Goal: Task Accomplishment & Management: Use online tool/utility

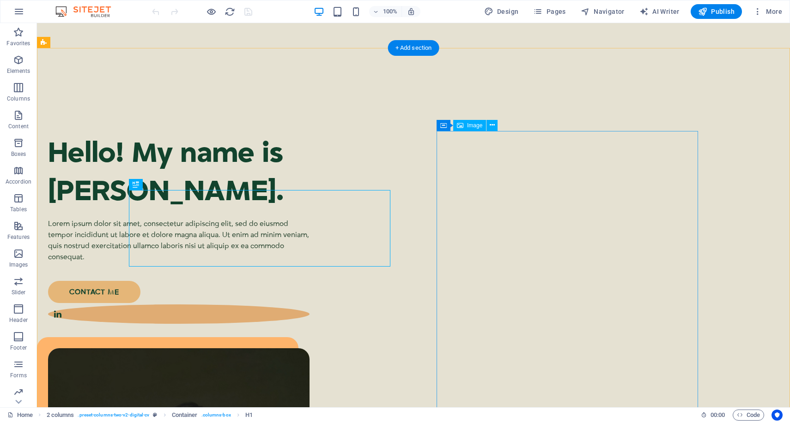
scroll to position [57, 0]
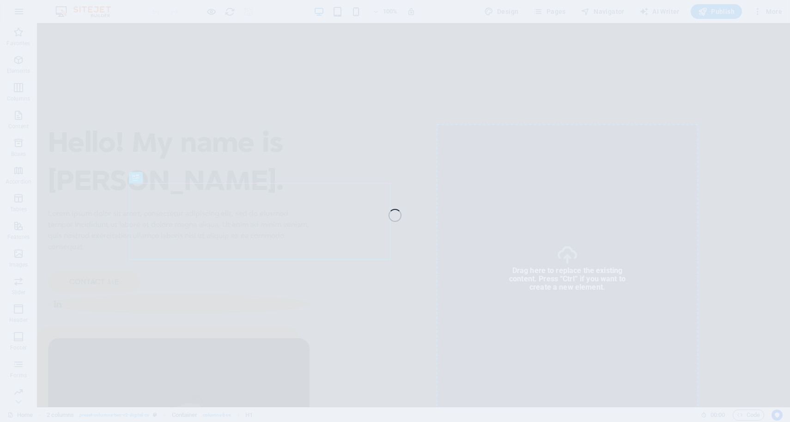
select select "%"
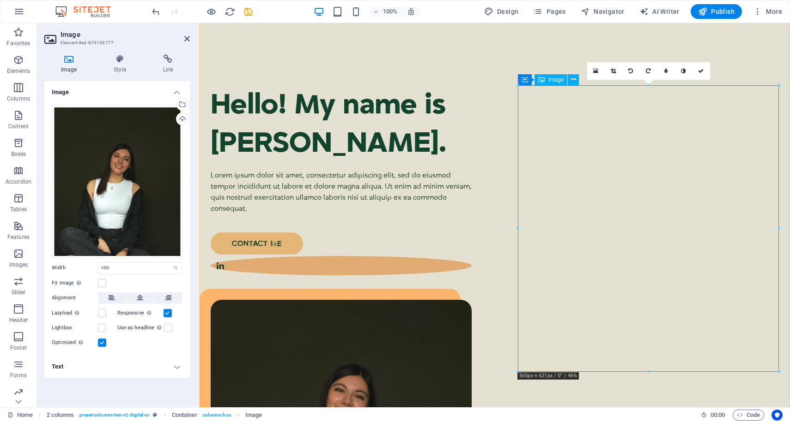
scroll to position [97, 0]
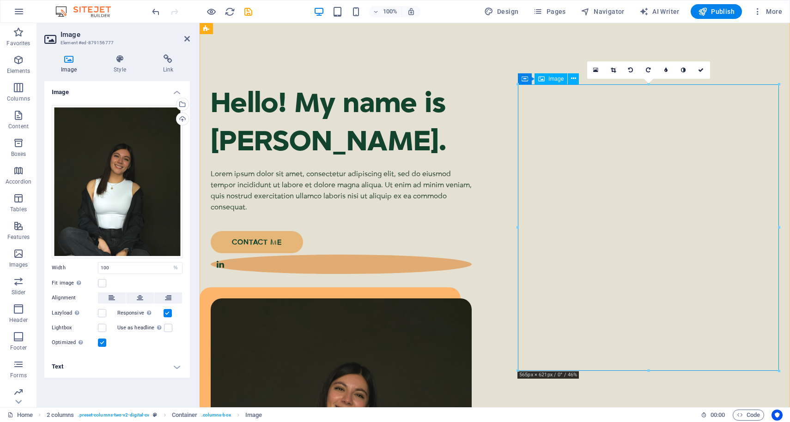
drag, startPoint x: 648, startPoint y: 266, endPoint x: 648, endPoint y: 237, distance: 29.6
drag, startPoint x: 649, startPoint y: 256, endPoint x: 647, endPoint y: 200, distance: 55.9
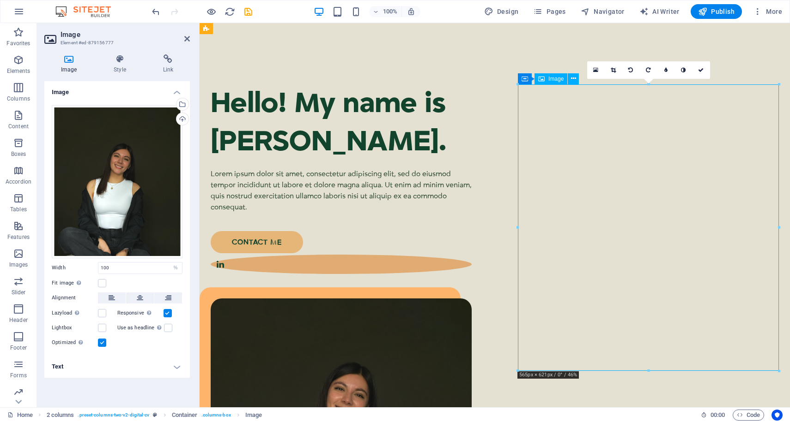
click at [613, 71] on icon at bounding box center [612, 70] width 5 height 6
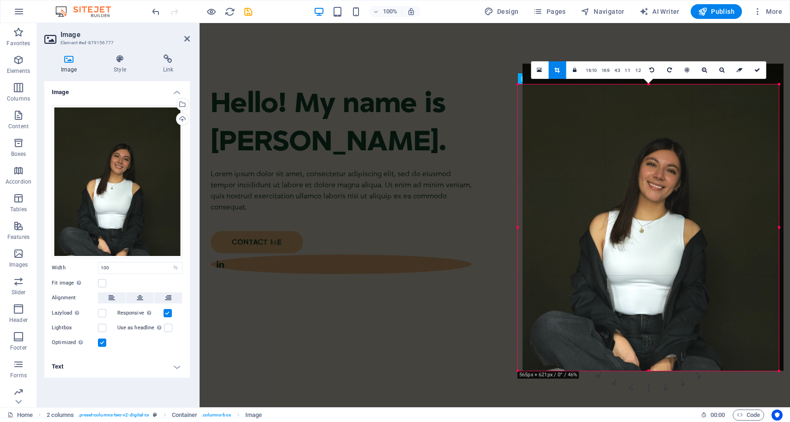
drag, startPoint x: 658, startPoint y: 221, endPoint x: 663, endPoint y: 209, distance: 12.9
click at [663, 209] on div at bounding box center [652, 218] width 261 height 308
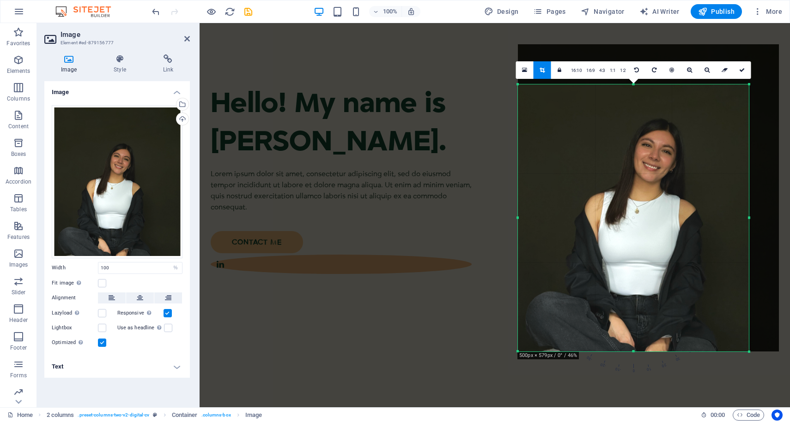
drag, startPoint x: 778, startPoint y: 85, endPoint x: 748, endPoint y: 105, distance: 35.7
click at [748, 105] on div "180 170 160 150 140 130 120 110 100 90 80 70 60 50 40 30 20 10 0 -10 -20 -30 -4…" at bounding box center [633, 217] width 231 height 267
click at [740, 73] on link at bounding box center [742, 70] width 18 height 18
type input "500"
select select "px"
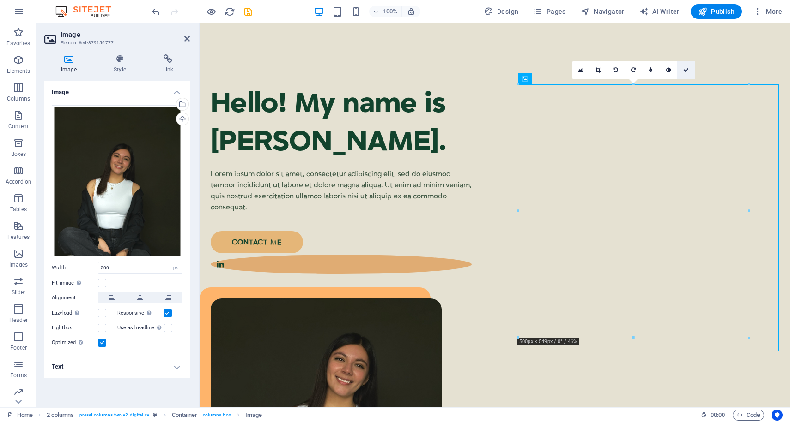
click at [688, 69] on icon at bounding box center [686, 70] width 6 height 6
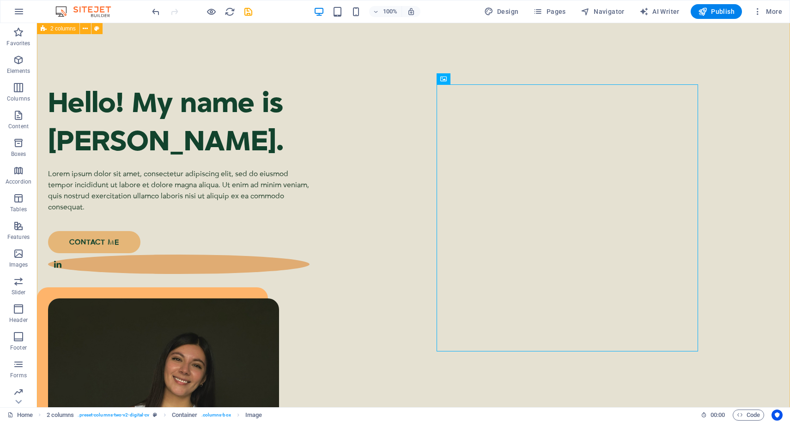
click at [711, 143] on div "Hello! My name is Cecilia Carlos. Lorem ipsum dolor sit amet, consectetur adipi…" at bounding box center [413, 325] width 753 height 648
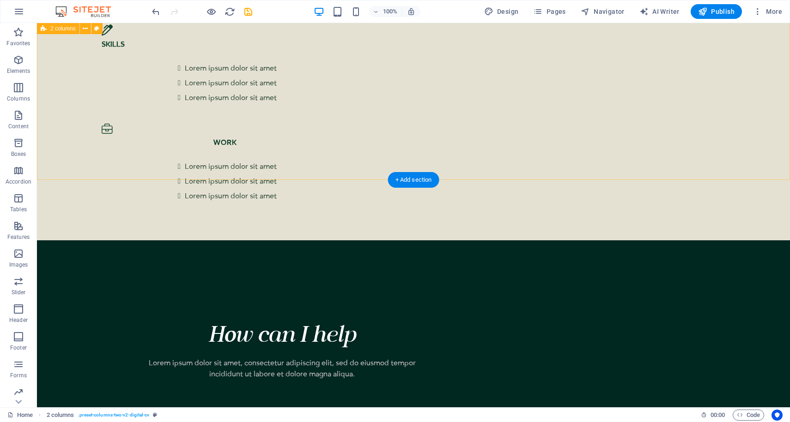
scroll to position [1834, 0]
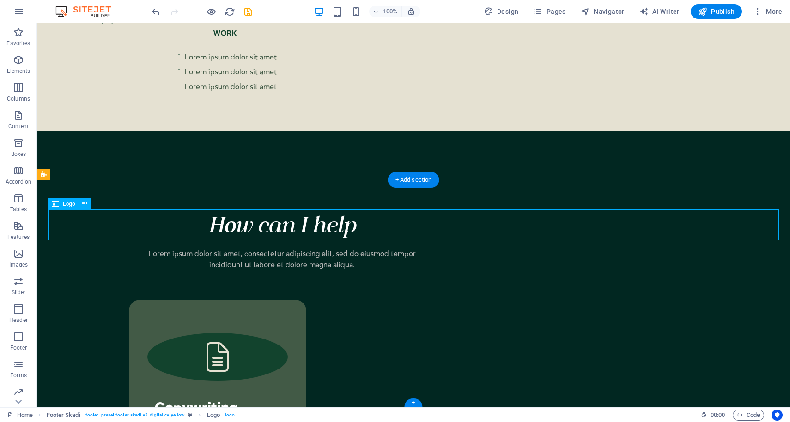
select select "px"
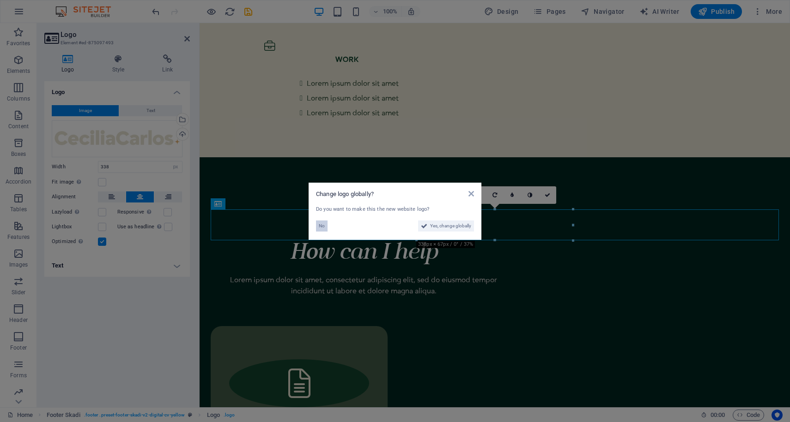
click at [323, 226] on span "No" at bounding box center [322, 226] width 6 height 11
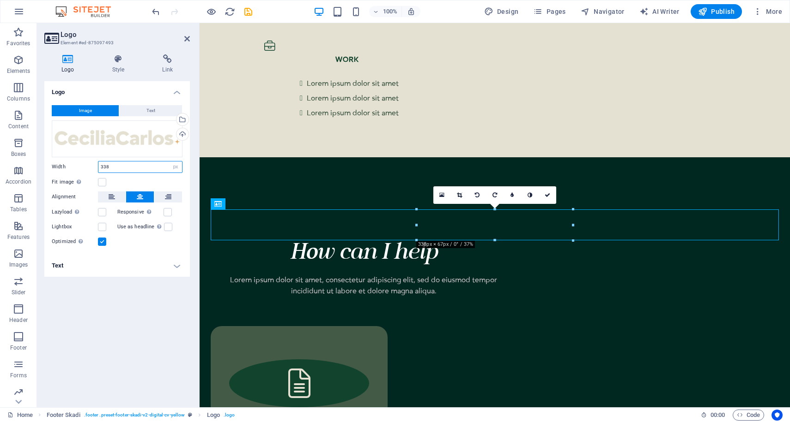
click at [115, 167] on input "338" at bounding box center [140, 167] width 84 height 11
click at [101, 183] on label at bounding box center [102, 182] width 8 height 8
click at [0, 0] on input "Fit image Automatically fit image to a fixed width and height" at bounding box center [0, 0] width 0 height 0
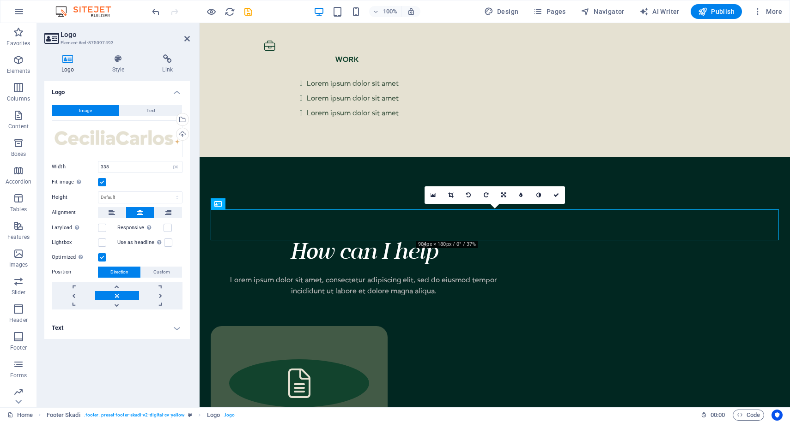
click at [101, 183] on label at bounding box center [102, 182] width 8 height 8
click at [0, 0] on input "Fit image Automatically fit image to a fixed width and height" at bounding box center [0, 0] width 0 height 0
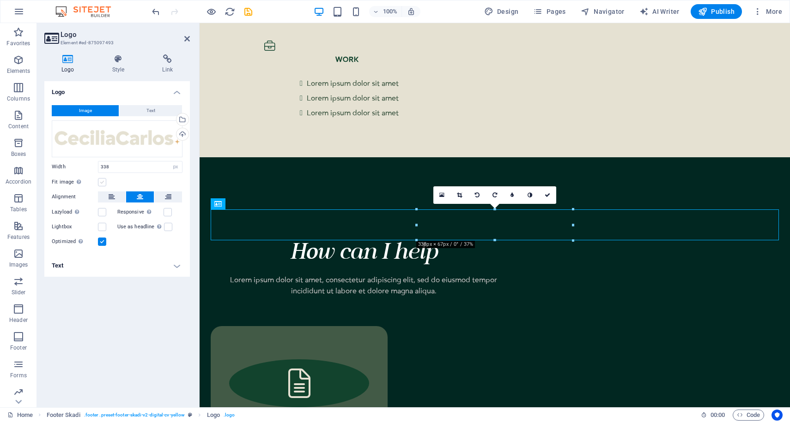
click at [101, 183] on label at bounding box center [102, 182] width 8 height 8
click at [0, 0] on input "Fit image Automatically fit image to a fixed width and height" at bounding box center [0, 0] width 0 height 0
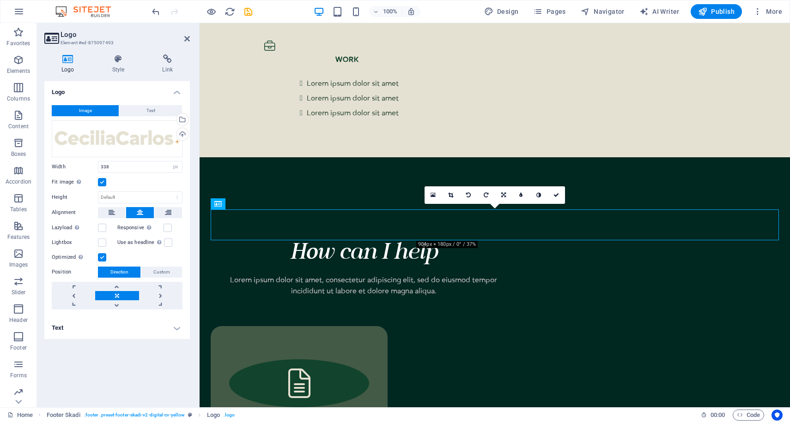
click at [101, 183] on label at bounding box center [102, 182] width 8 height 8
click at [0, 0] on input "Fit image Automatically fit image to a fixed width and height" at bounding box center [0, 0] width 0 height 0
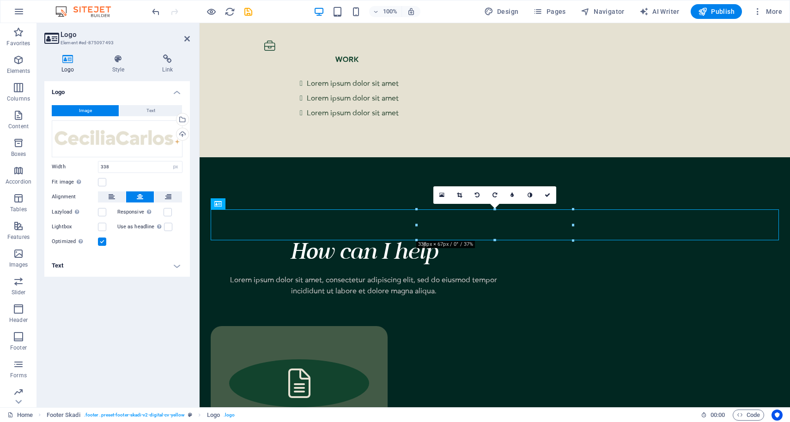
click at [103, 243] on label at bounding box center [102, 242] width 8 height 8
click at [0, 0] on input "Optimized Images are compressed to improve page speed." at bounding box center [0, 0] width 0 height 0
click at [103, 243] on label at bounding box center [102, 242] width 8 height 8
click at [0, 0] on input "Optimized Images are compressed to improve page speed." at bounding box center [0, 0] width 0 height 0
click at [103, 243] on label at bounding box center [102, 242] width 8 height 8
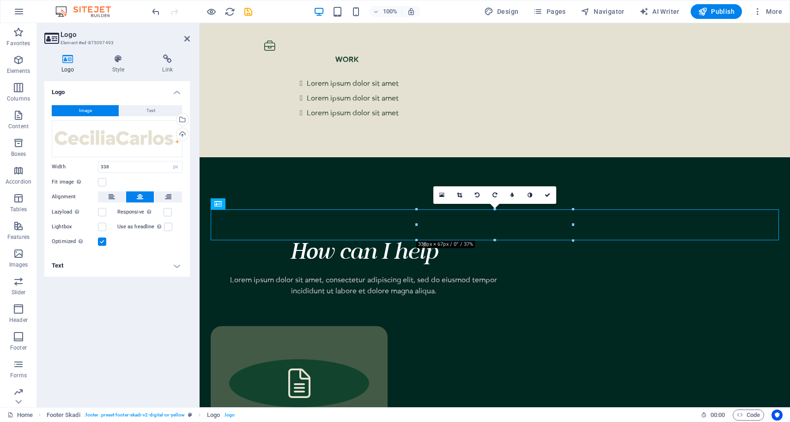
click at [0, 0] on input "Optimized Images are compressed to improve page speed." at bounding box center [0, 0] width 0 height 0
click at [103, 243] on label at bounding box center [102, 242] width 8 height 8
click at [0, 0] on input "Optimized Images are compressed to improve page speed." at bounding box center [0, 0] width 0 height 0
click at [442, 199] on link at bounding box center [442, 196] width 18 height 18
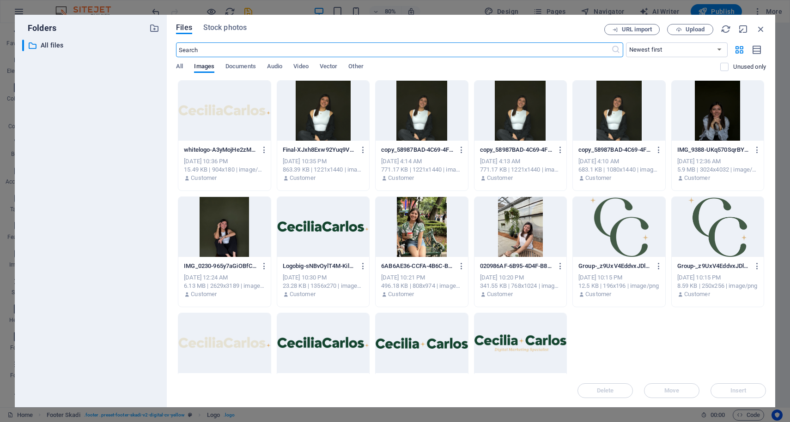
click at [224, 115] on div at bounding box center [224, 111] width 92 height 60
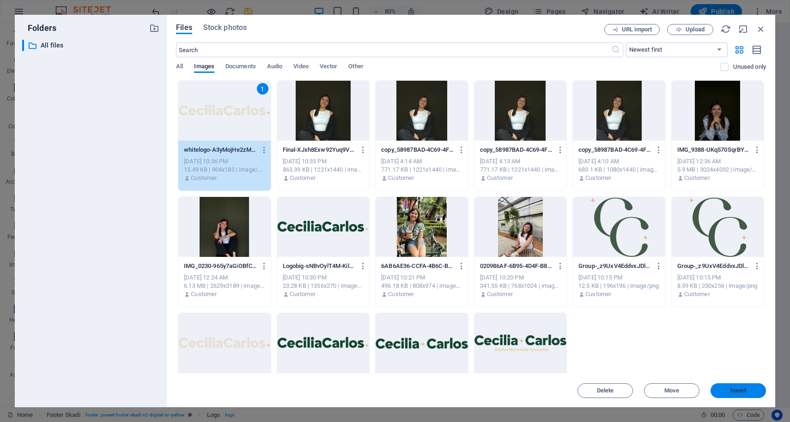
click at [738, 395] on button "Insert" at bounding box center [737, 391] width 55 height 15
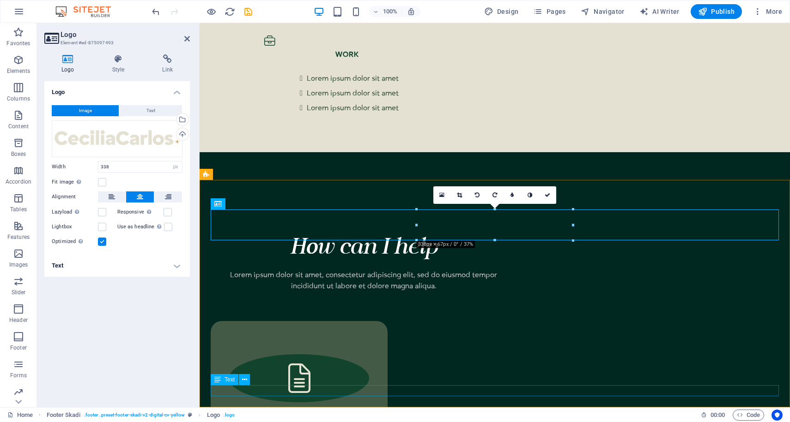
scroll to position [1860, 0]
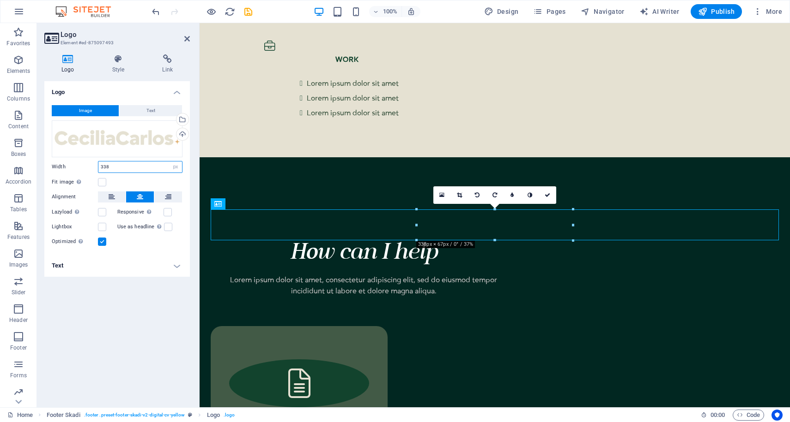
click at [103, 166] on input "338" at bounding box center [140, 167] width 84 height 11
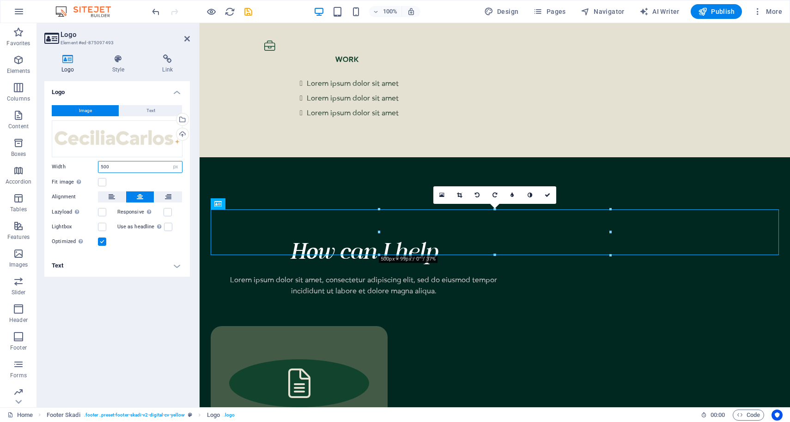
click at [107, 169] on input "500" at bounding box center [140, 167] width 84 height 11
type input "336"
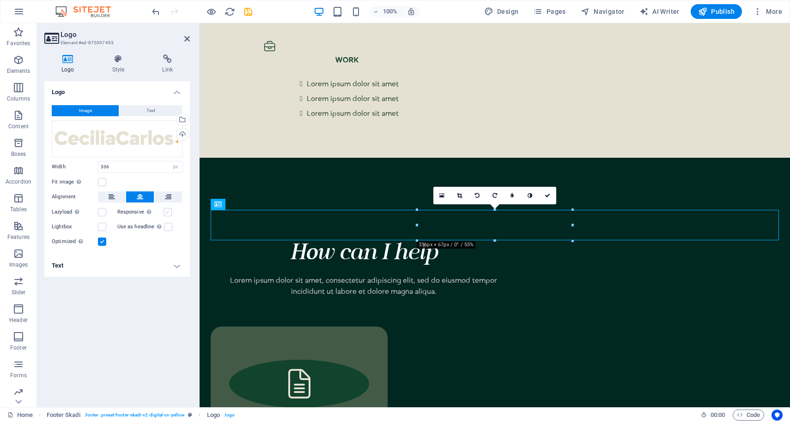
click at [167, 212] on label at bounding box center [167, 212] width 8 height 8
click at [0, 0] on input "Responsive Automatically load retina image and smartphone optimized sizes." at bounding box center [0, 0] width 0 height 0
click at [167, 212] on label at bounding box center [167, 212] width 8 height 8
click at [0, 0] on input "Responsive Automatically load retina image and smartphone optimized sizes." at bounding box center [0, 0] width 0 height 0
click at [167, 212] on label at bounding box center [167, 212] width 8 height 8
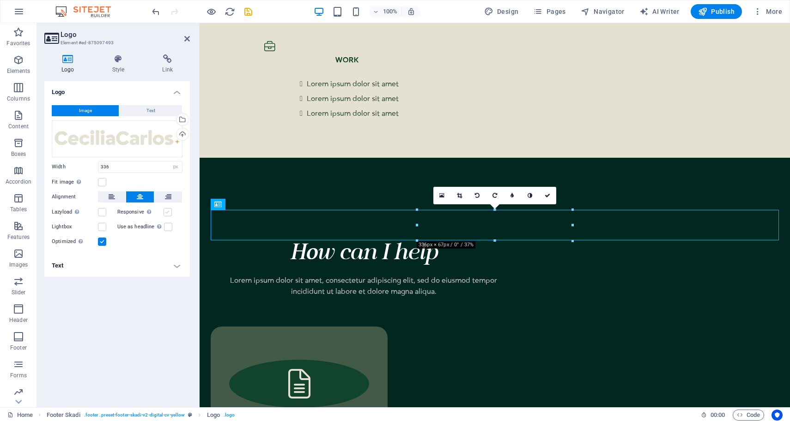
click at [0, 0] on input "Responsive Automatically load retina image and smartphone optimized sizes." at bounding box center [0, 0] width 0 height 0
click at [546, 195] on icon at bounding box center [547, 196] width 6 height 6
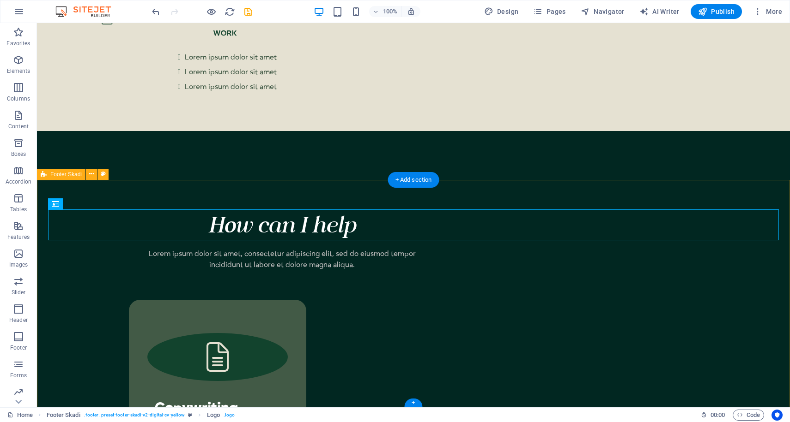
scroll to position [1834, 0]
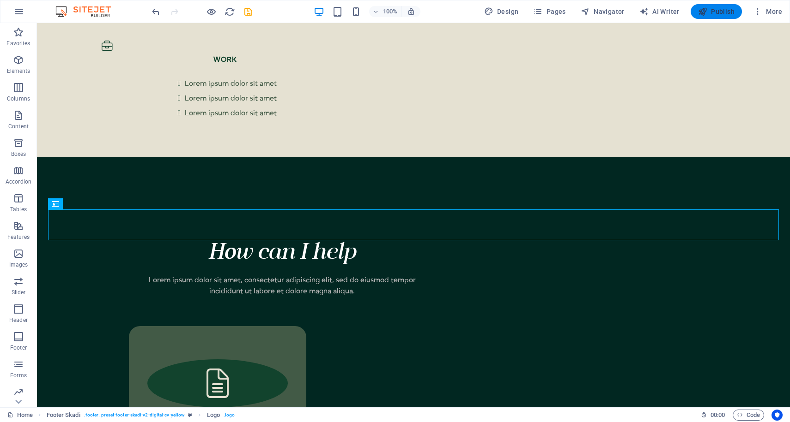
click at [723, 16] on button "Publish" at bounding box center [715, 11] width 51 height 15
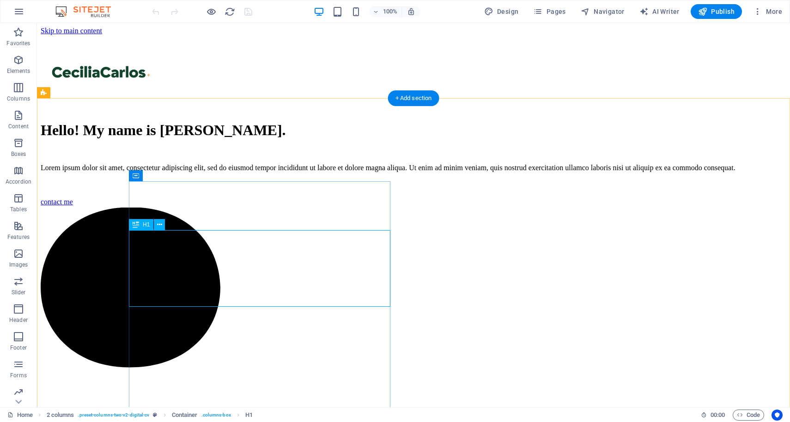
click at [238, 139] on div "Hello! My name is [PERSON_NAME]." at bounding box center [413, 130] width 745 height 17
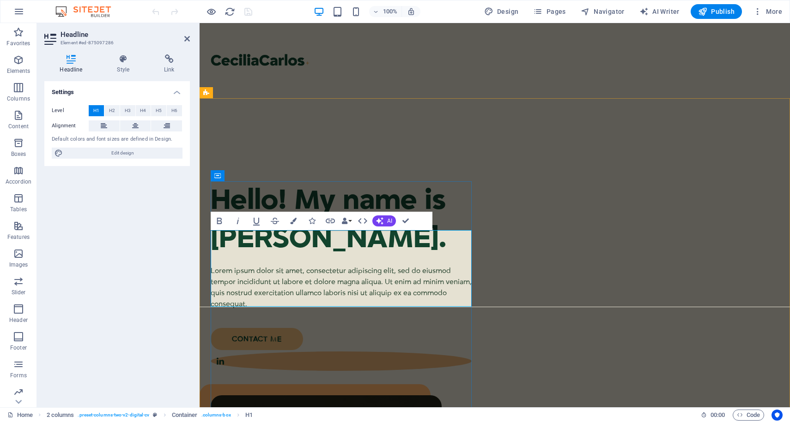
click at [326, 258] on h1 "Hello! My name is [PERSON_NAME]." at bounding box center [341, 219] width 261 height 77
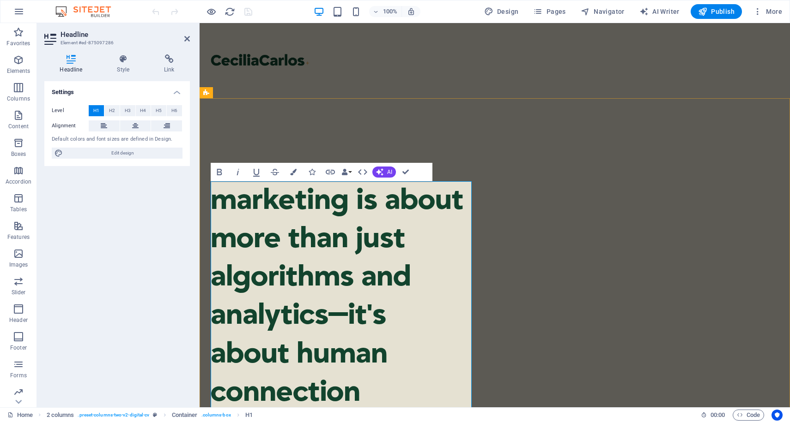
scroll to position [23, 0]
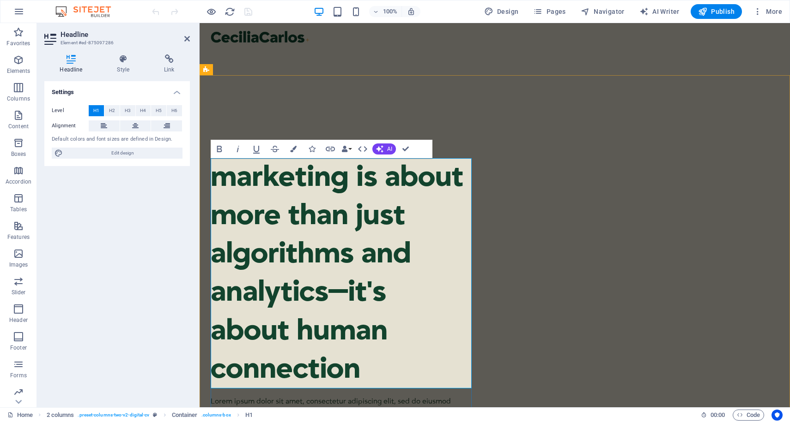
click at [236, 181] on h1 "marketing is about more than just algorithms and analytics—it's about human con…" at bounding box center [341, 273] width 261 height 230
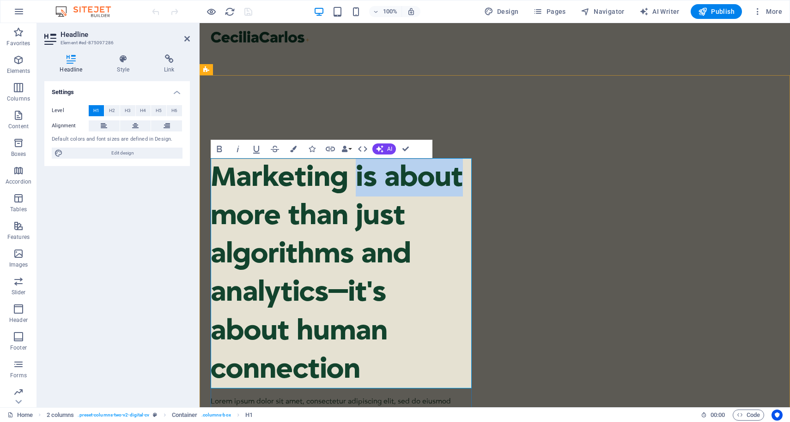
drag, startPoint x: 356, startPoint y: 176, endPoint x: 466, endPoint y: 176, distance: 109.4
click at [466, 176] on h1 "Marketing is about more than just algorithms and analytics—it's about human con…" at bounding box center [341, 273] width 261 height 230
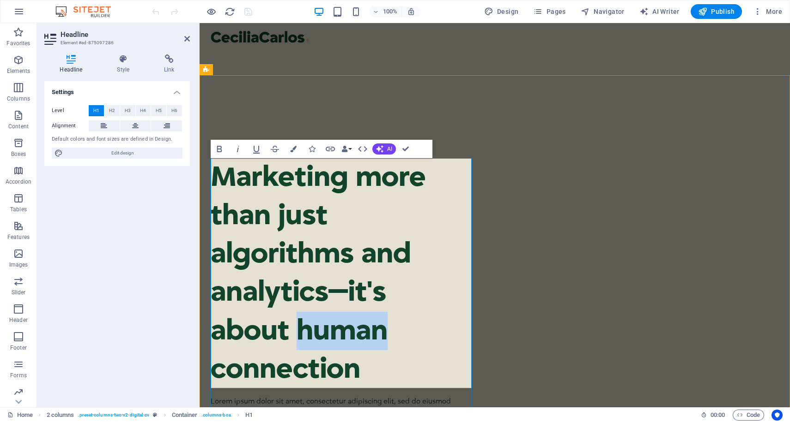
drag, startPoint x: 387, startPoint y: 332, endPoint x: 298, endPoint y: 331, distance: 89.1
click at [298, 331] on h1 "Marketing more than just algorithms and analytics—it's about human connection" at bounding box center [341, 273] width 261 height 230
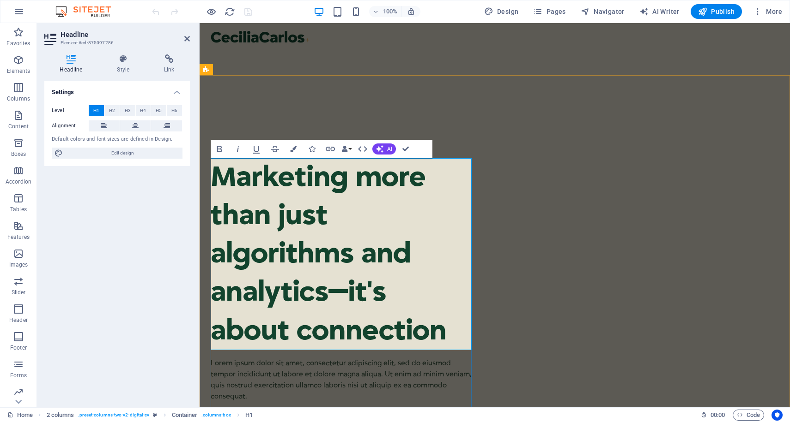
click at [347, 295] on h1 "Marketing more than just algorithms and analytics—it's about connection" at bounding box center [341, 254] width 261 height 192
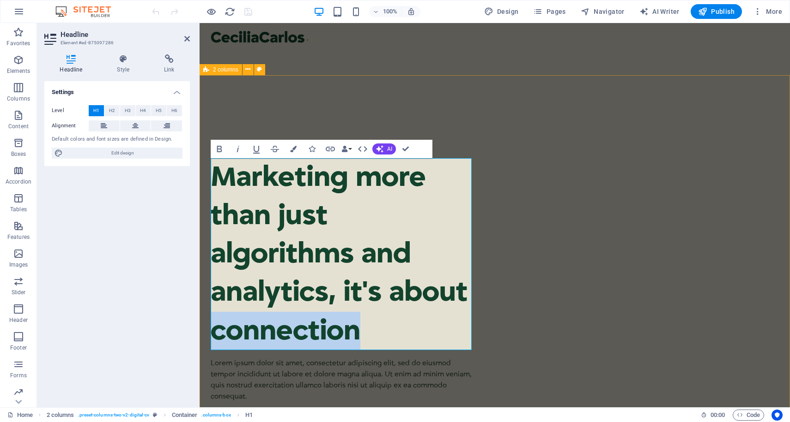
drag, startPoint x: 363, startPoint y: 334, endPoint x: 209, endPoint y: 333, distance: 154.2
click at [237, 151] on icon "button" at bounding box center [238, 149] width 2 height 6
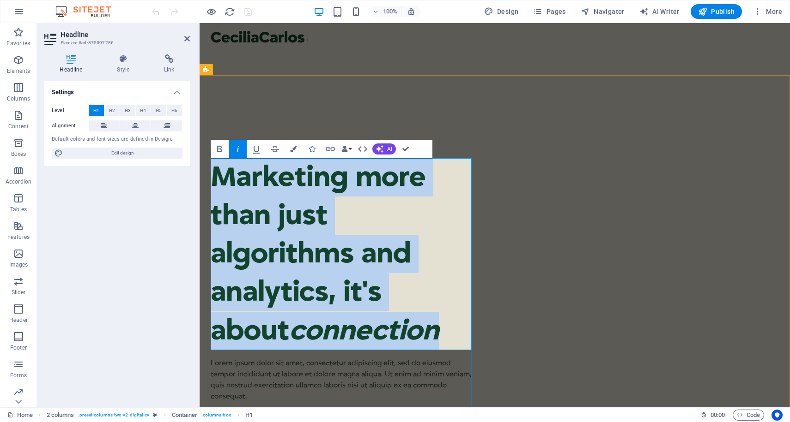
click at [389, 310] on h1 "Marketing more than just algorithms and analytics, it's about connection" at bounding box center [341, 254] width 261 height 192
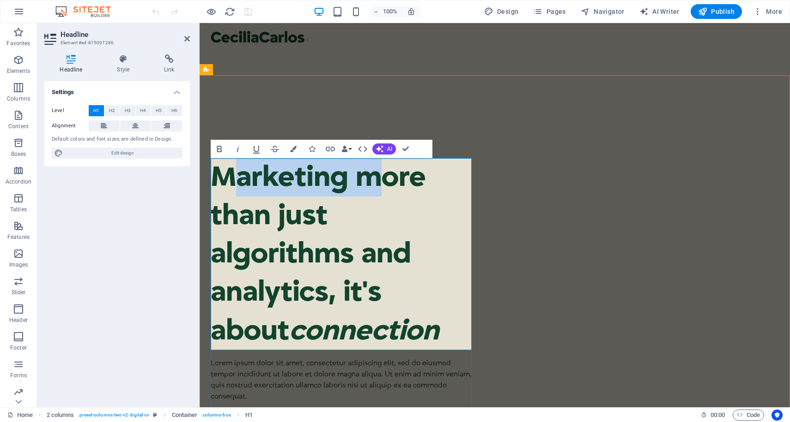
drag, startPoint x: 379, startPoint y: 184, endPoint x: 240, endPoint y: 184, distance: 139.0
click at [240, 184] on h1 "Marketing more than just algorithms and analytics, it's about connection" at bounding box center [341, 254] width 261 height 192
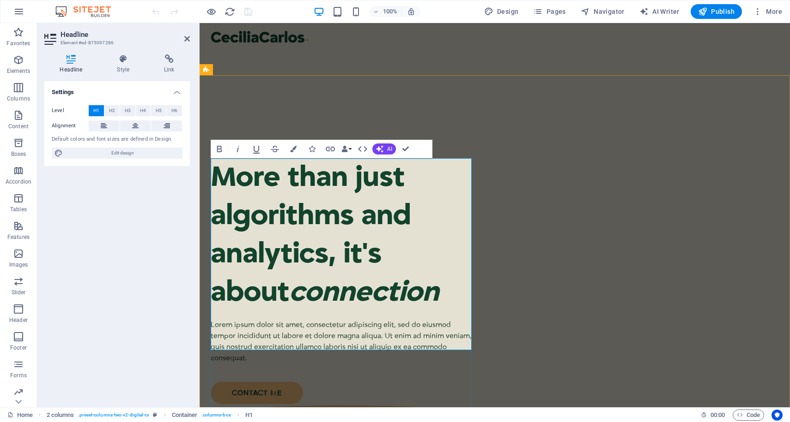
scroll to position [34, 0]
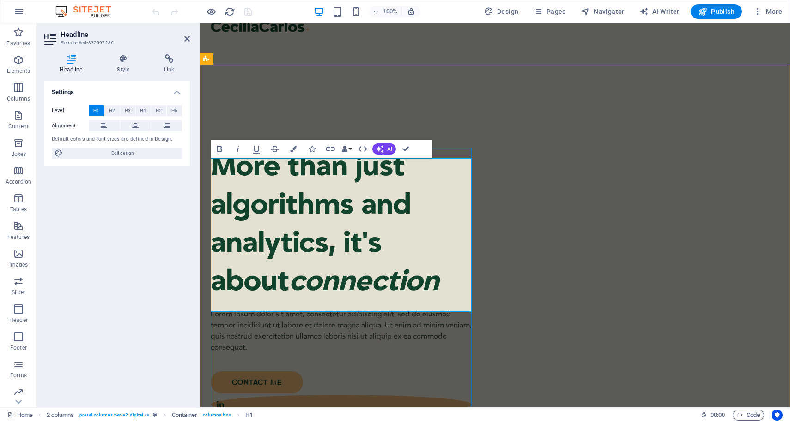
click at [363, 181] on h1 "More than just algorithms and analytics, it's about connection" at bounding box center [341, 225] width 261 height 154
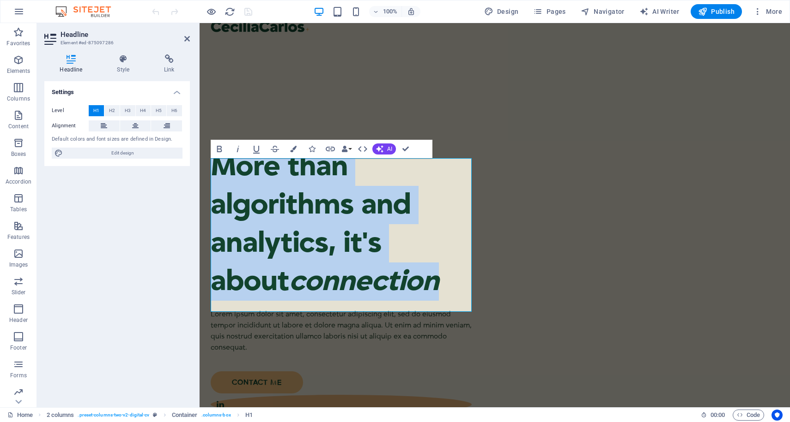
drag, startPoint x: 372, startPoint y: 299, endPoint x: 194, endPoint y: 168, distance: 221.5
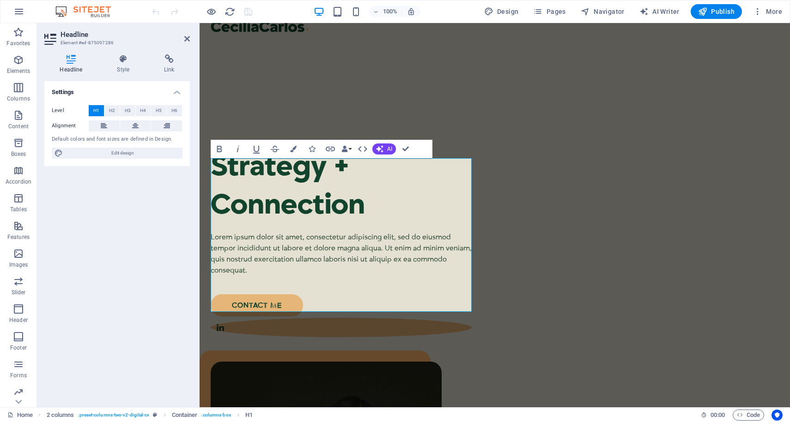
scroll to position [72, 0]
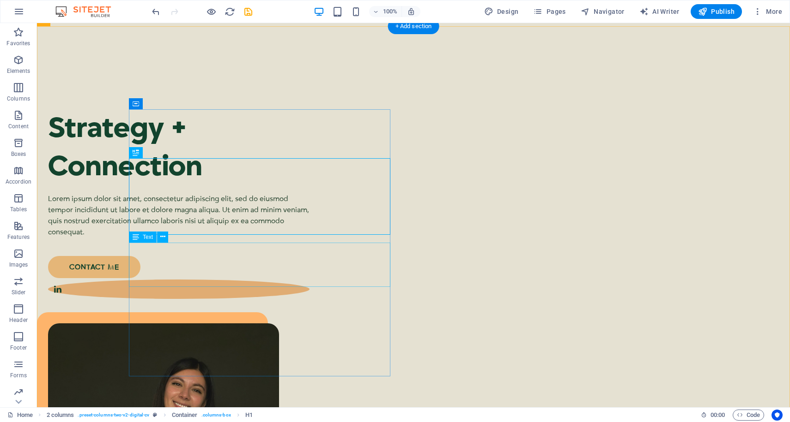
click at [309, 238] on div "Lorem ipsum dolor sit amet, consectetur adipiscing elit, sed do eiusmod tempor …" at bounding box center [178, 215] width 261 height 44
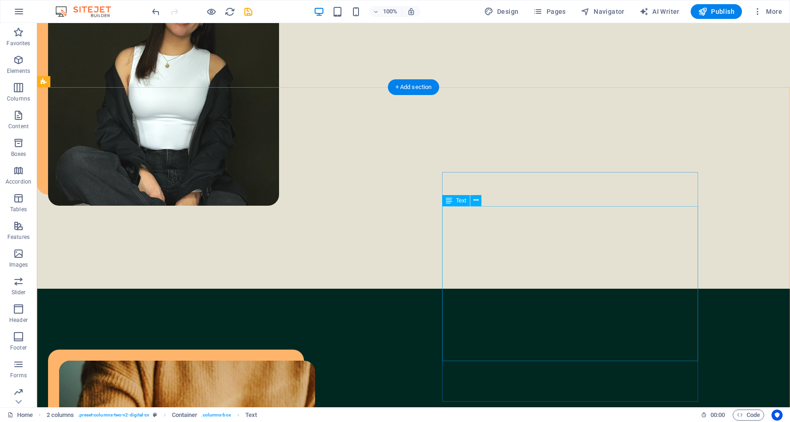
scroll to position [485, 0]
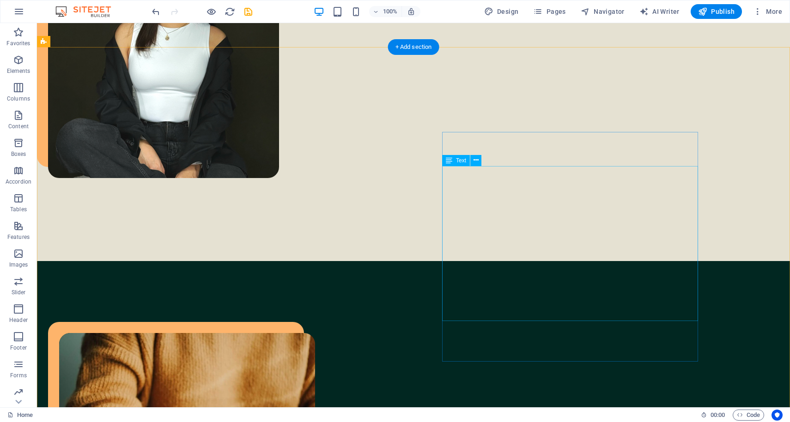
click at [460, 160] on span "Text" at bounding box center [461, 161] width 10 height 6
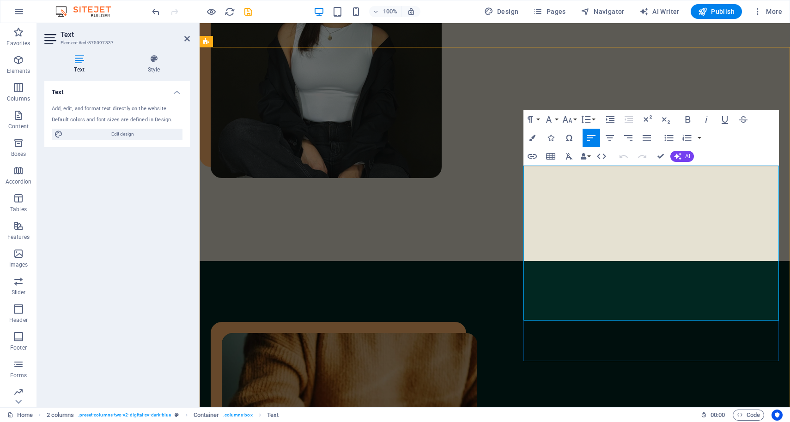
drag, startPoint x: 597, startPoint y: 317, endPoint x: 524, endPoint y: 172, distance: 162.5
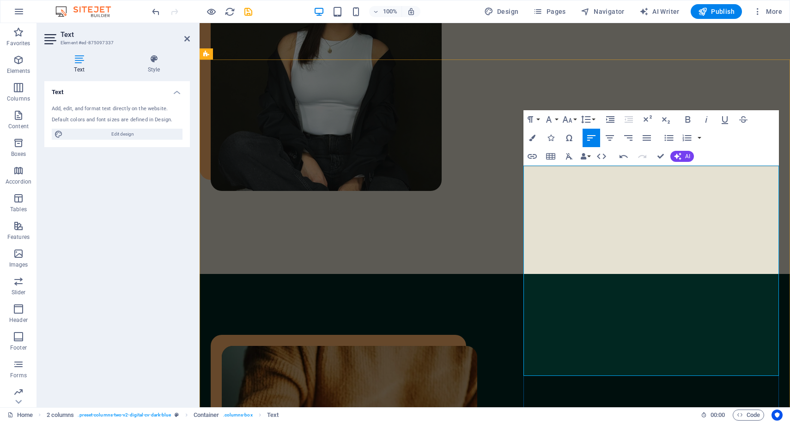
scroll to position [9894, 0]
drag, startPoint x: 665, startPoint y: 182, endPoint x: 710, endPoint y: 183, distance: 44.8
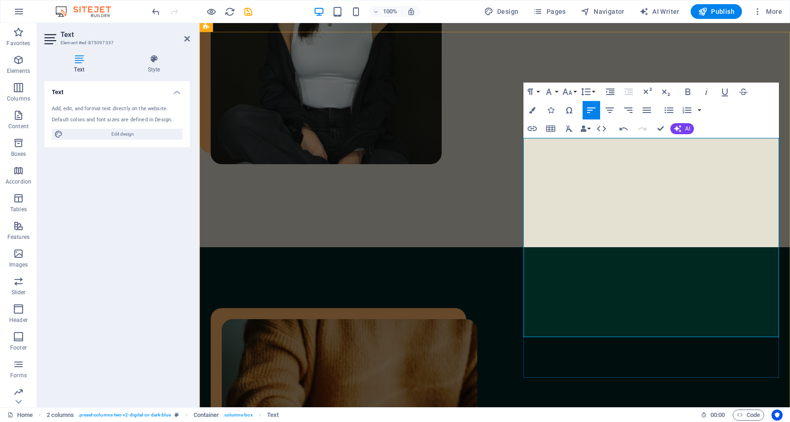
scroll to position [500, 0]
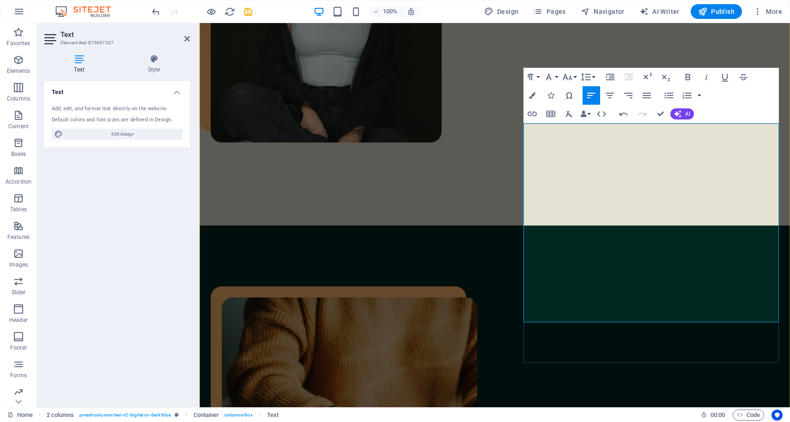
scroll to position [522, 0]
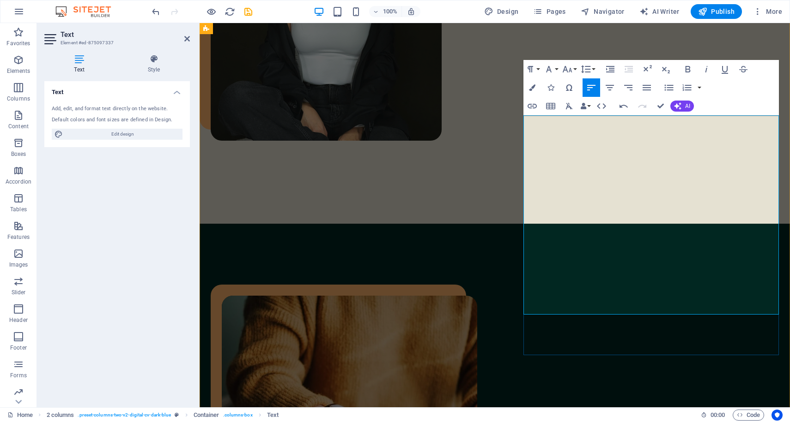
drag, startPoint x: 582, startPoint y: 167, endPoint x: 525, endPoint y: 164, distance: 57.8
drag, startPoint x: 615, startPoint y: 165, endPoint x: 525, endPoint y: 166, distance: 90.1
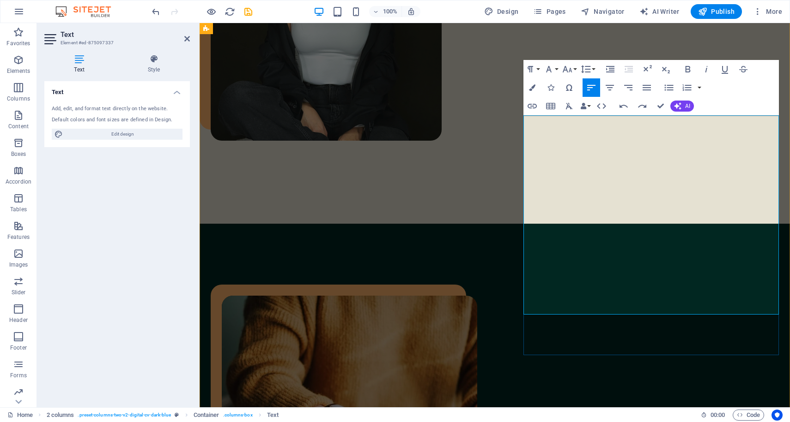
drag, startPoint x: 536, startPoint y: 187, endPoint x: 650, endPoint y: 207, distance: 115.2
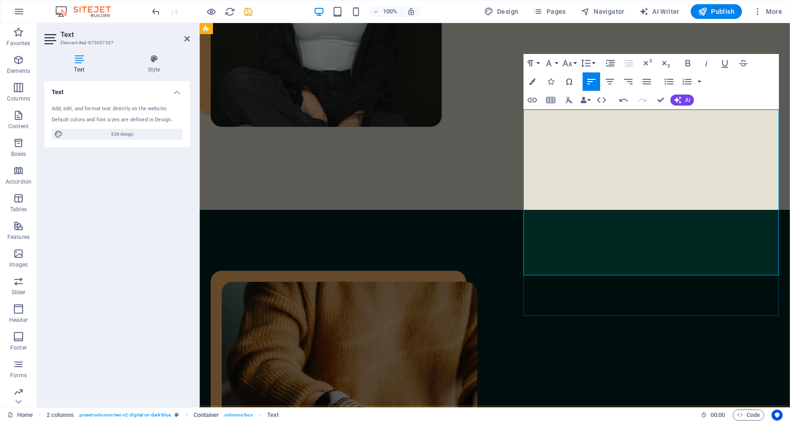
scroll to position [537, 0]
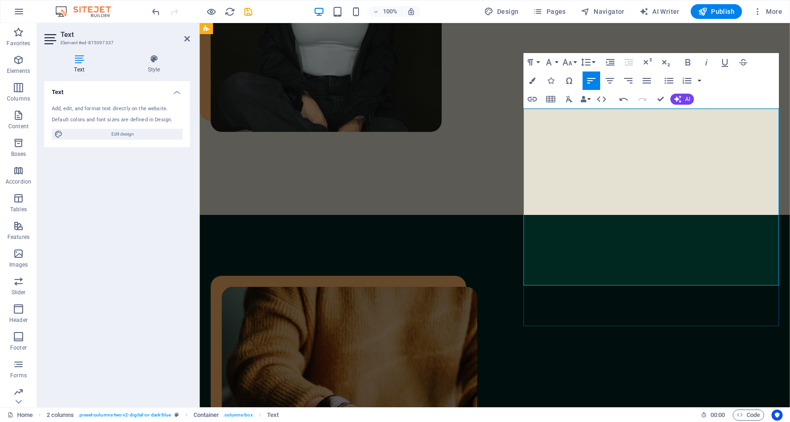
drag, startPoint x: 618, startPoint y: 278, endPoint x: 623, endPoint y: 247, distance: 31.4
copy p "I pour my best effort into everything I do, from writing a single blog post to …"
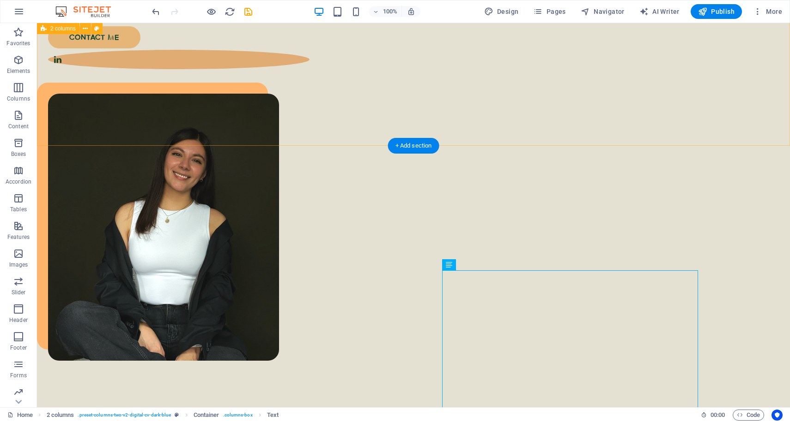
scroll to position [166, 0]
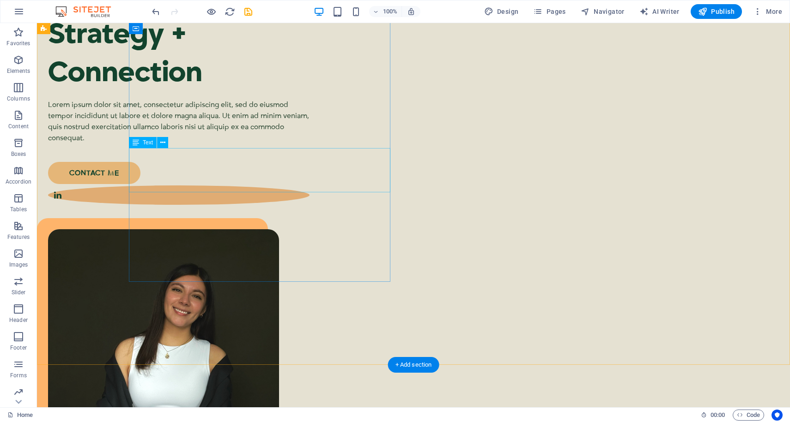
click at [200, 144] on div "Lorem ipsum dolor sit amet, consectetur adipiscing elit, sed do eiusmod tempor …" at bounding box center [178, 121] width 261 height 44
click at [149, 142] on span "Text" at bounding box center [148, 143] width 10 height 6
click at [215, 144] on div "Lorem ipsum dolor sit amet, consectetur adipiscing elit, sed do eiusmod tempor …" at bounding box center [178, 121] width 261 height 44
click at [189, 144] on div "Lorem ipsum dolor sit amet, consectetur adipiscing elit, sed do eiusmod tempor …" at bounding box center [178, 121] width 261 height 44
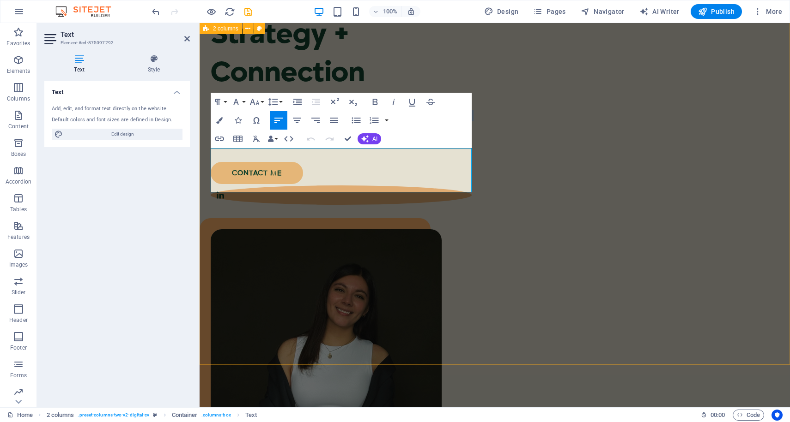
drag, startPoint x: 253, startPoint y: 183, endPoint x: 200, endPoint y: 139, distance: 69.2
click at [200, 139] on div "Strategy + Connection Lorem ipsum dolor sit amet, consectetur adipiscing elit, …" at bounding box center [494, 256] width 590 height 648
click at [273, 144] on p "Lorem ipsum dolor sit amet, consectetur adipiscing elit, sed do eiusmod tempor …" at bounding box center [341, 121] width 261 height 44
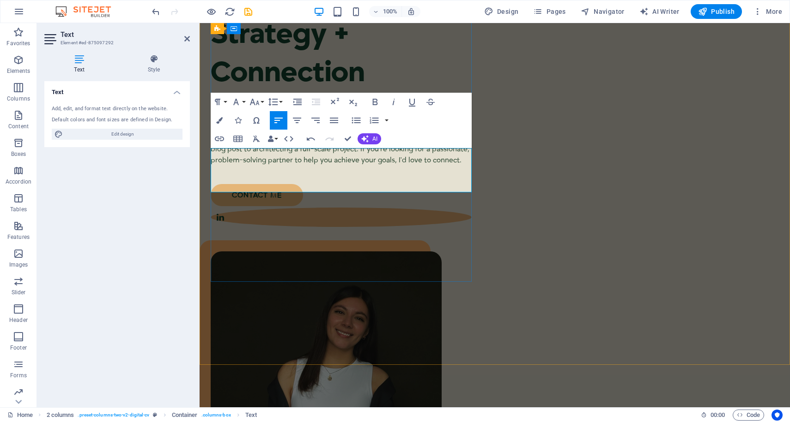
scroll to position [155, 0]
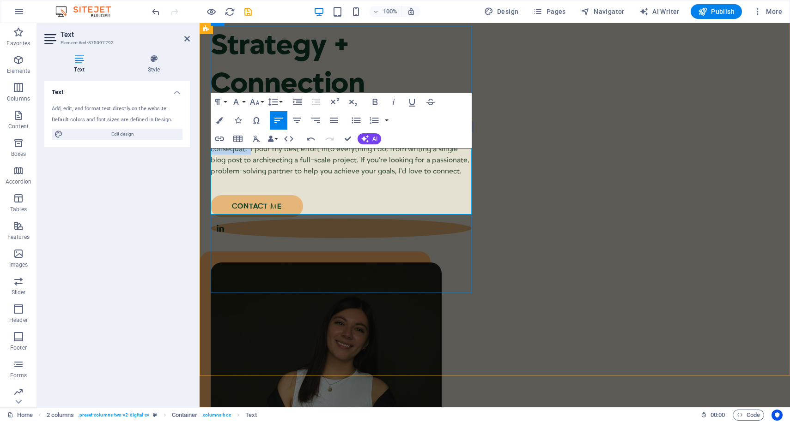
drag, startPoint x: 250, startPoint y: 187, endPoint x: 212, endPoint y: 151, distance: 52.6
click at [212, 151] on span "Lorem ipsum dolor sit amet, consectetur adipiscing elit, sed do eiusmod tempor …" at bounding box center [341, 144] width 261 height 64
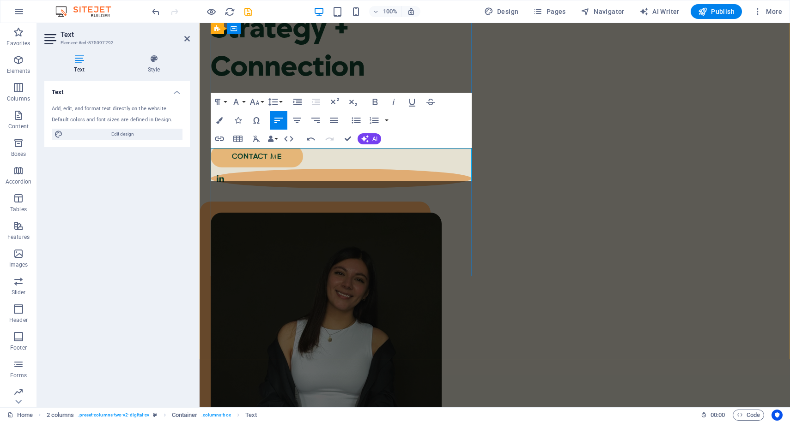
click at [422, 126] on span "I pour my best effort into everything I do, from writing a single blog post to …" at bounding box center [336, 110] width 251 height 30
drag, startPoint x: 447, startPoint y: 156, endPoint x: 395, endPoint y: 155, distance: 51.7
click at [395, 126] on span "I pour my best effort into everything I do, from writing a single blog post to …" at bounding box center [336, 110] width 251 height 30
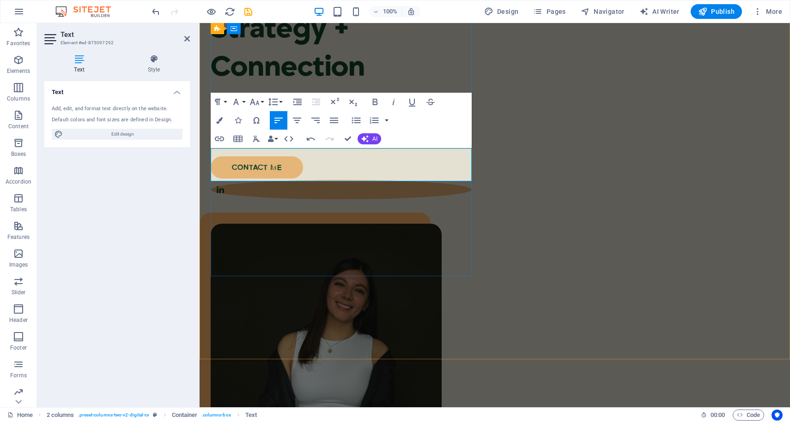
scroll to position [166, 0]
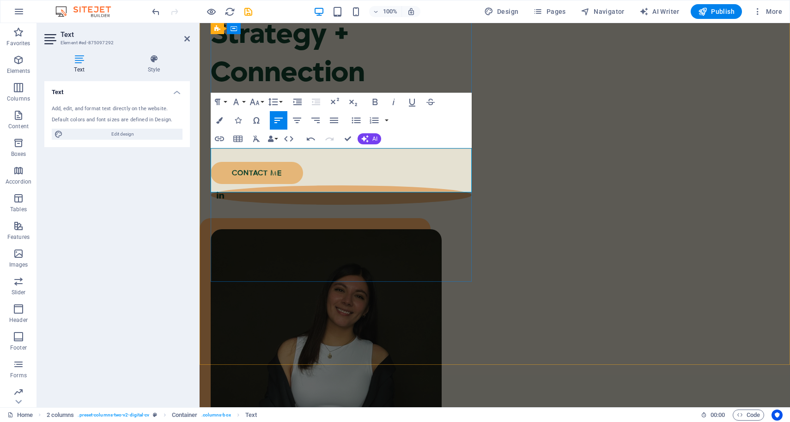
click at [214, 142] on span "I pour my best effort into everything I do, from writing the copy for an instag…" at bounding box center [340, 122] width 259 height 42
click at [274, 142] on span "I pour my best effort into everything I do, from writing the copy for an Instag…" at bounding box center [340, 122] width 259 height 42
click at [280, 144] on p "I pour my best effort into everything I do, from writing the copy for an Instag…" at bounding box center [341, 121] width 261 height 44
click at [301, 142] on span "I pour my best effort into everything I do, from writing the copy for an Instag…" at bounding box center [340, 122] width 259 height 42
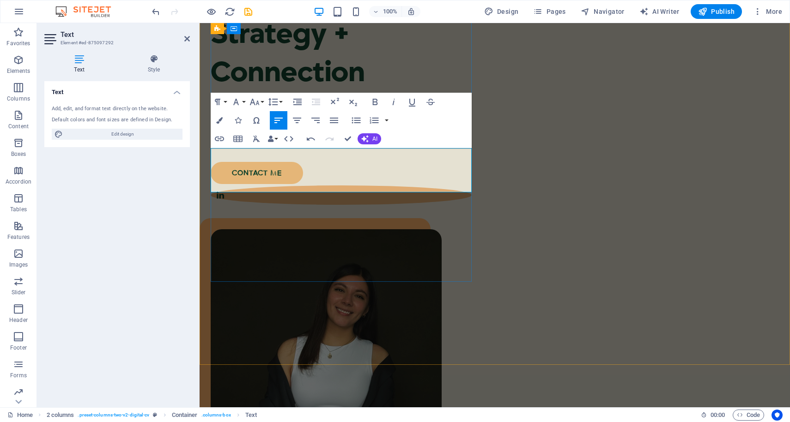
click at [375, 142] on span "I pour my best effort into everything I do, from writing the copy for an Instag…" at bounding box center [340, 122] width 259 height 42
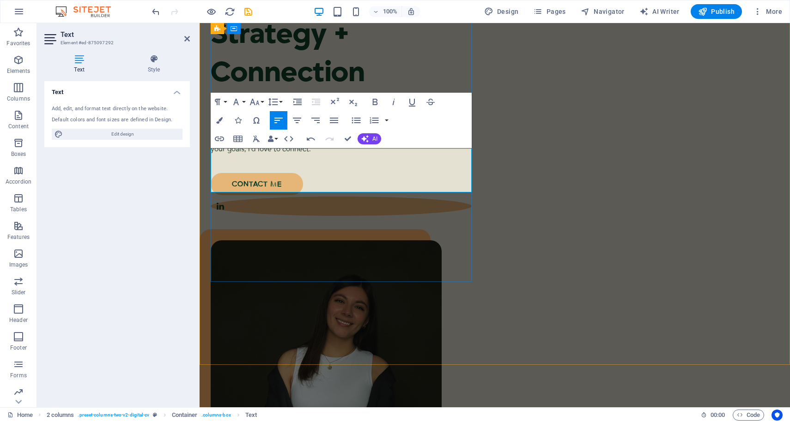
scroll to position [161, 0]
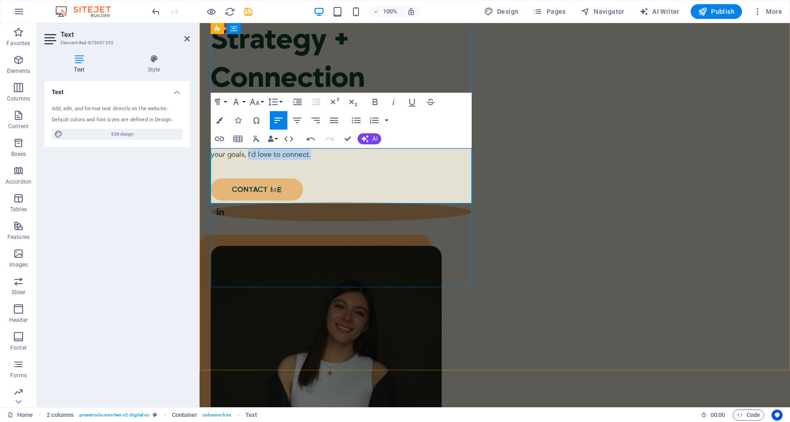
drag, startPoint x: 323, startPoint y: 195, endPoint x: 247, endPoint y: 195, distance: 75.7
click at [247, 160] on p "If you're looking for a passionate, problem-solving partner to help you achieve…" at bounding box center [341, 149] width 261 height 22
click at [297, 159] on span "If you're looking for a passionate, problem-solving partner to help you achieve…" at bounding box center [340, 148] width 259 height 19
click at [277, 160] on p "If you're looking for a passionate, problem-solving partner to help you achieve…" at bounding box center [341, 149] width 261 height 22
click at [247, 159] on span "If you're looking for a passionate, problem-solving partner to help you achieve…" at bounding box center [340, 148] width 259 height 19
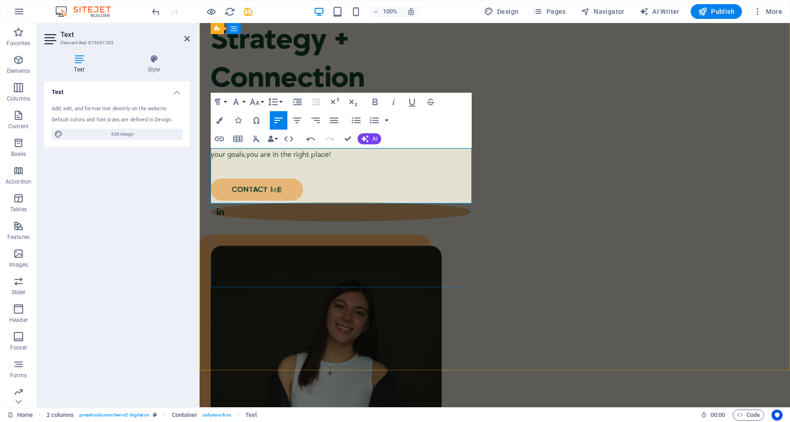
click at [389, 127] on p "I pour my best effort into everything I do, from writing the copy for an Instag…" at bounding box center [341, 116] width 261 height 22
click at [308, 126] on span "I pour my best effort into everything I do, from writing the copy for an Instag…" at bounding box center [327, 115] width 232 height 19
click at [301, 126] on span "I pour my best effort into everything I do, from writing the copy for an Instag…" at bounding box center [327, 115] width 232 height 19
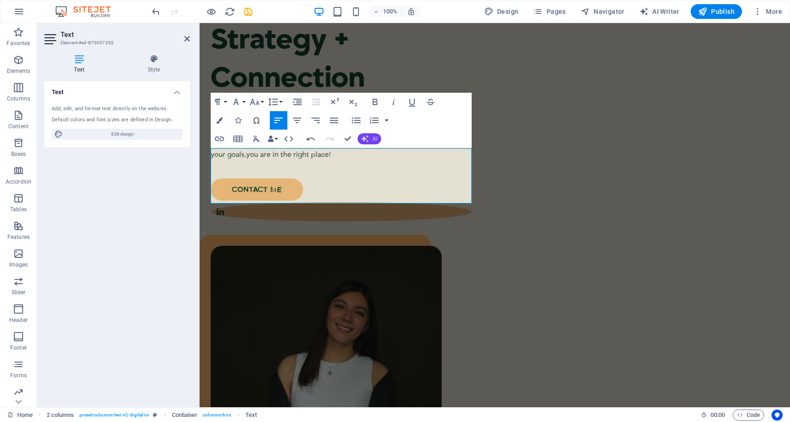
click at [368, 139] on icon "button" at bounding box center [364, 138] width 7 height 7
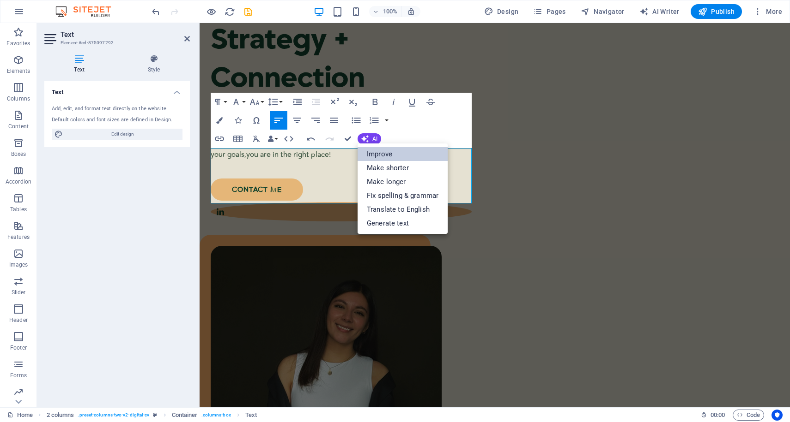
click at [384, 153] on link "Improve" at bounding box center [402, 154] width 90 height 14
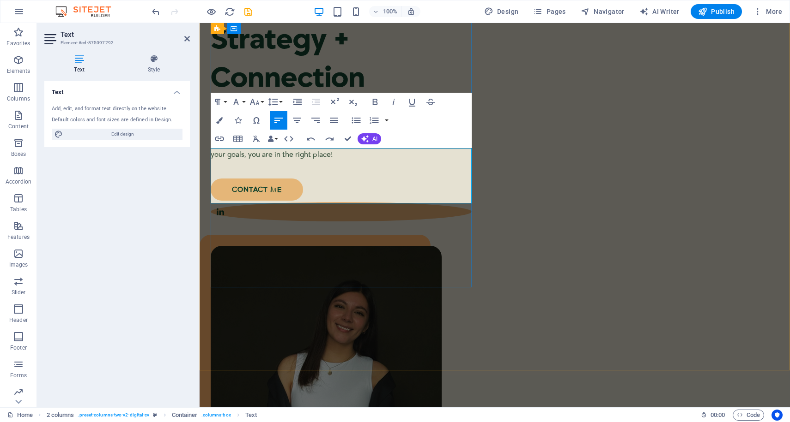
click at [296, 159] on span "If you're looking for a passionate, problem-solving partner to help you achieve…" at bounding box center [340, 148] width 259 height 19
click at [292, 126] on span "I pour my best effort into everything I do, from writing the copy for an Instag…" at bounding box center [327, 115] width 232 height 19
click at [346, 127] on p "I pour my best effort into everything I do, from writing the copy for an Instag…" at bounding box center [341, 116] width 261 height 22
click at [396, 127] on p "I pour my best effort into everything I do, from writing the copy for an Instag…" at bounding box center [341, 116] width 261 height 22
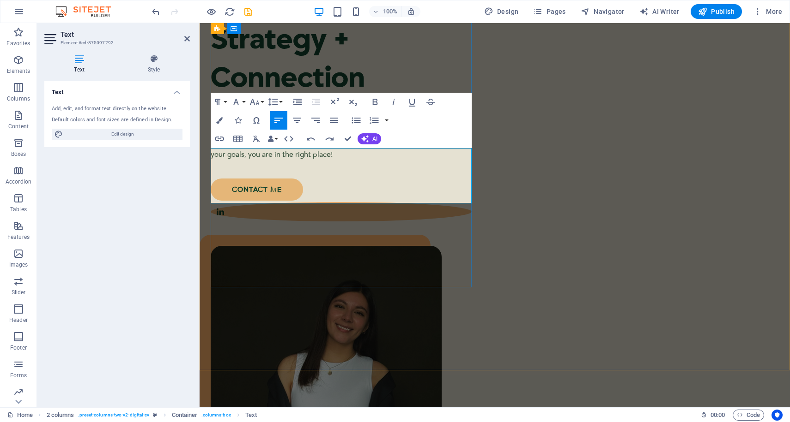
click at [394, 126] on span "I pour my best effort into everything I do, from writing the copy for an Instag…" at bounding box center [327, 115] width 232 height 19
click at [293, 126] on span "I pour my best effort into everything I do, from writing the copy for an Instag…" at bounding box center [327, 115] width 232 height 19
click at [366, 127] on p "I pour my best effort into everything I do, from writing the copy for an Instag…" at bounding box center [341, 116] width 261 height 22
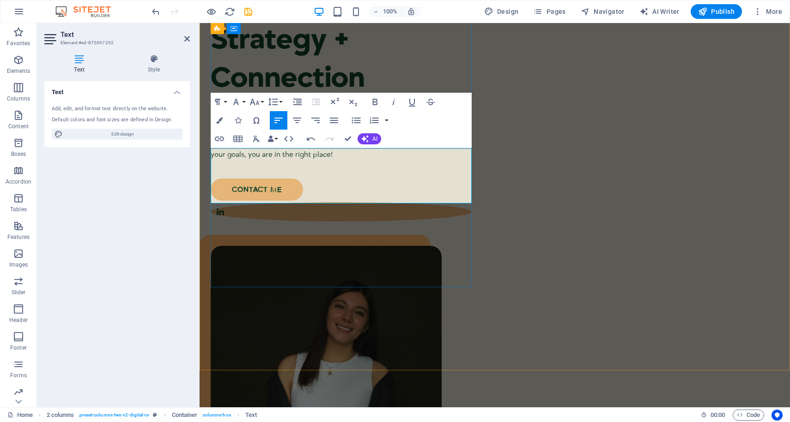
click at [392, 126] on span "I pour my best effort into everything I do, from writing the copy for an Instag…" at bounding box center [327, 115] width 232 height 19
click at [435, 126] on span "I pour my best effort into everything I do, from writing the copy for an Instag…" at bounding box center [327, 115] width 232 height 19
click at [396, 127] on p "I pour my best effort into everything I do, from writing the copy for an Instag…" at bounding box center [341, 116] width 261 height 22
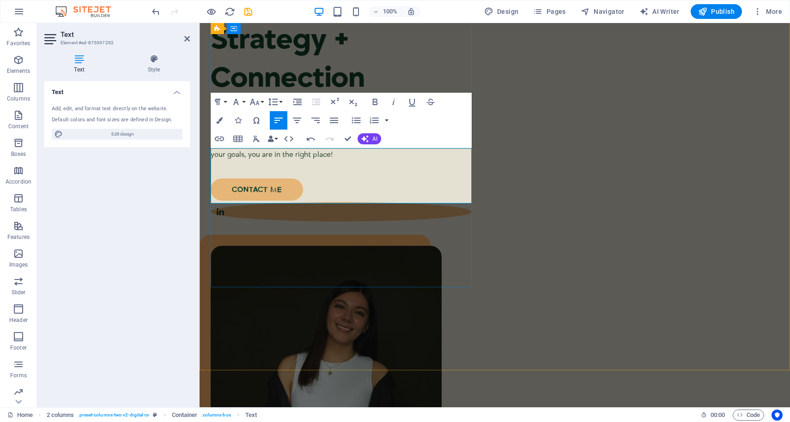
drag, startPoint x: 418, startPoint y: 154, endPoint x: 365, endPoint y: 155, distance: 52.7
click at [365, 126] on span "I pour my best effort into everything I do, from writing the copy for an Instag…" at bounding box center [327, 115] width 232 height 19
click at [380, 127] on p "I pour my best effort into everything I do, from copywriting for an Instagram p…" at bounding box center [341, 116] width 261 height 22
click at [326, 126] on span "I pour my best effort into everything I do, from copywriting for an Instagram p…" at bounding box center [337, 115] width 252 height 19
click at [303, 126] on span "I pour my best effort into everything I do, from copywriting for an Instagram p…" at bounding box center [337, 115] width 252 height 19
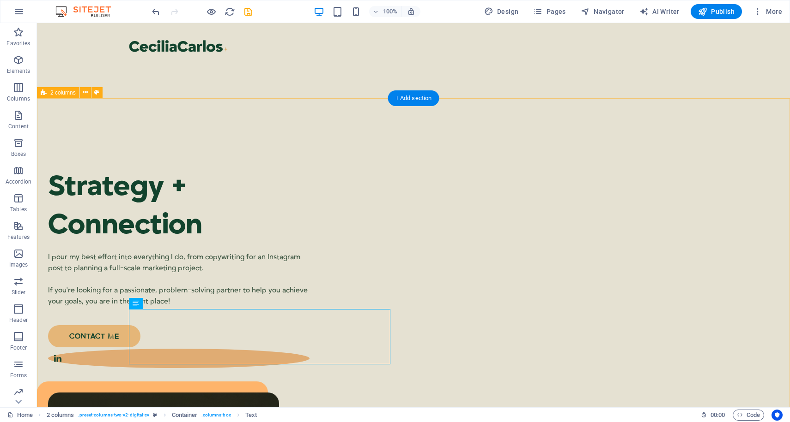
scroll to position [0, 0]
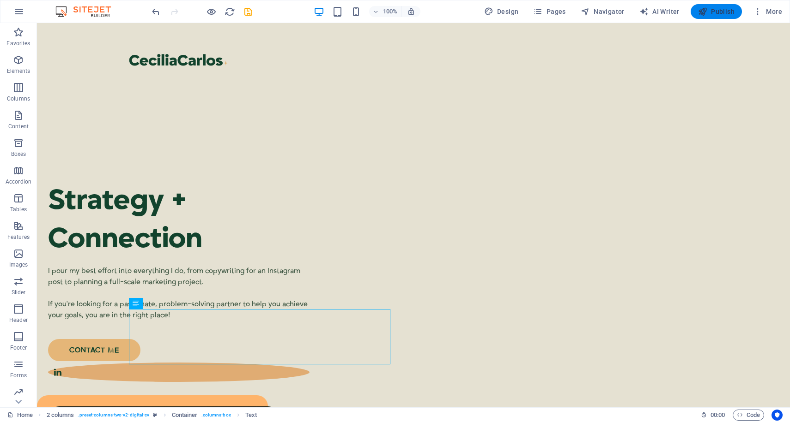
click at [721, 13] on span "Publish" at bounding box center [716, 11] width 36 height 9
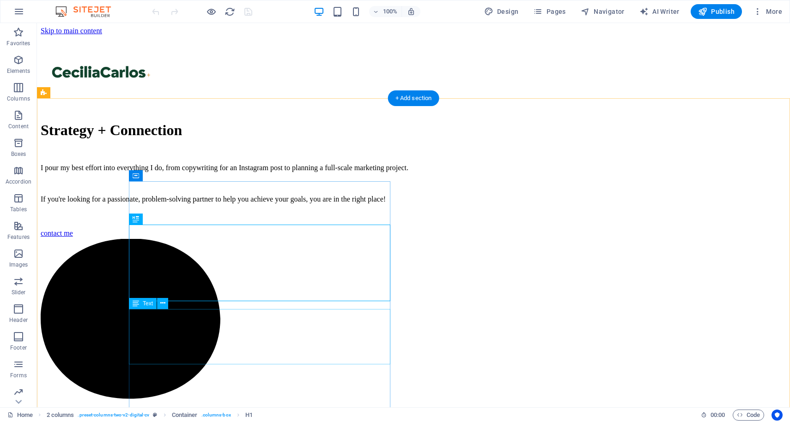
click at [273, 204] on div "I pour my best effort into everything I do, from copywriting for an Instagram p…" at bounding box center [413, 184] width 745 height 40
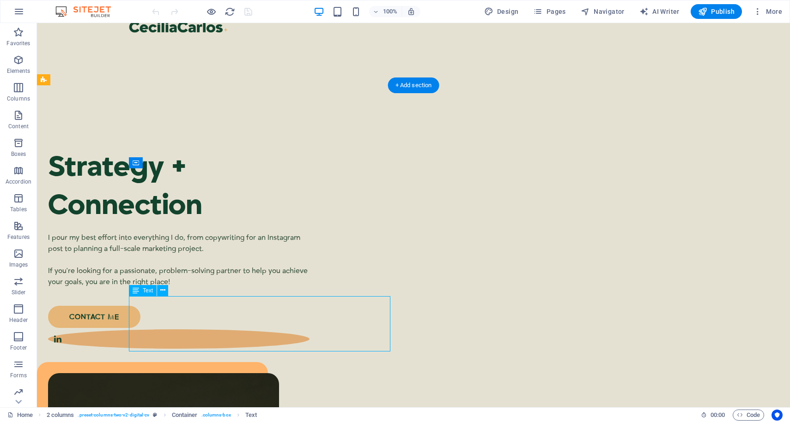
scroll to position [45, 0]
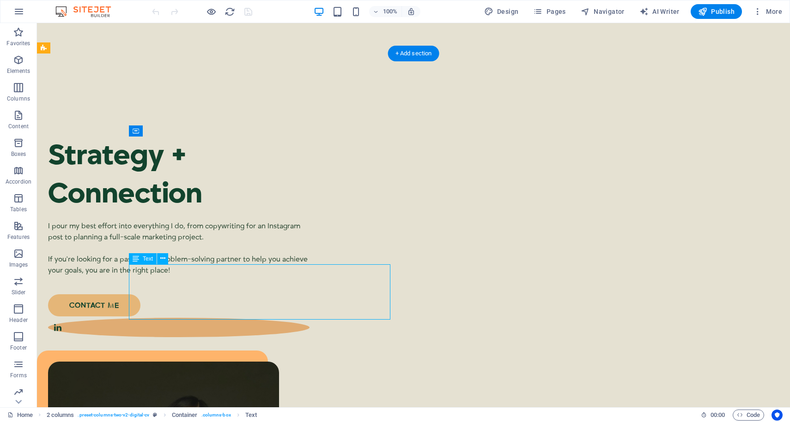
click at [299, 271] on div "I pour my best effort into everything I do, from copywriting for an Instagram p…" at bounding box center [178, 248] width 261 height 55
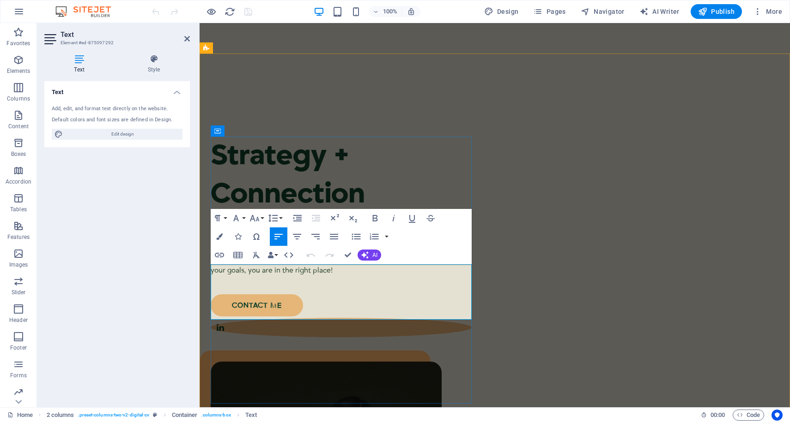
click at [380, 241] on span "I pour my best effort into everything I do, from copywriting for an Instagram p…" at bounding box center [337, 231] width 252 height 19
click at [408, 241] on span "I pour my best effort into everything I do, from copywriting for an Instagram p…" at bounding box center [337, 231] width 252 height 19
click at [460, 241] on span "I pour my best effort into everything I do, from copywriting an Instagram post …" at bounding box center [339, 231] width 257 height 19
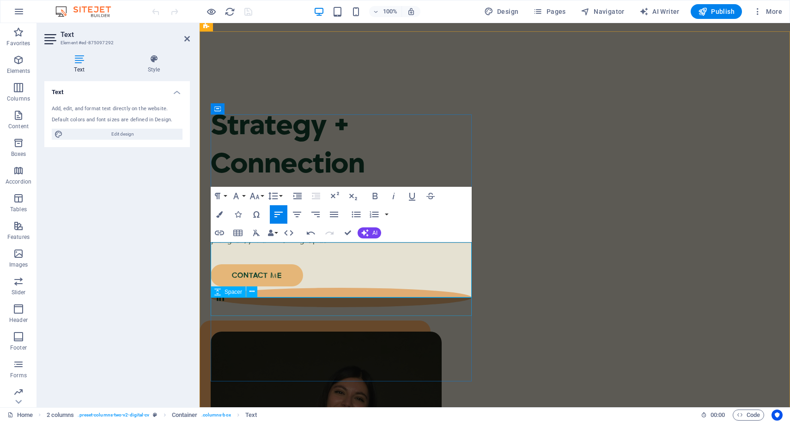
scroll to position [77, 0]
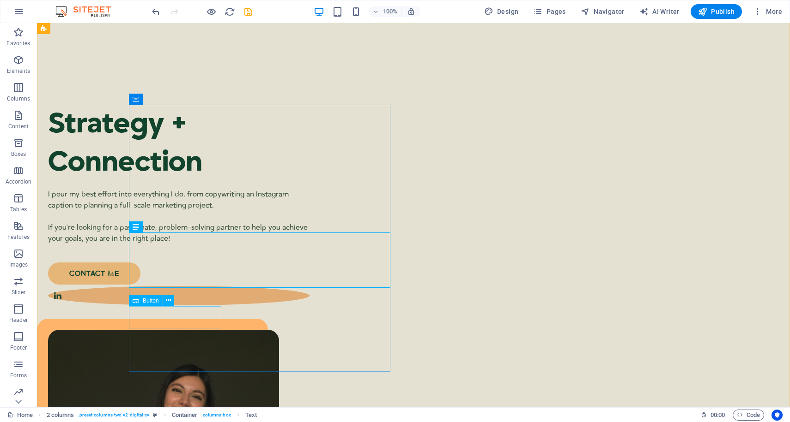
click at [151, 301] on span "Button" at bounding box center [151, 301] width 16 height 6
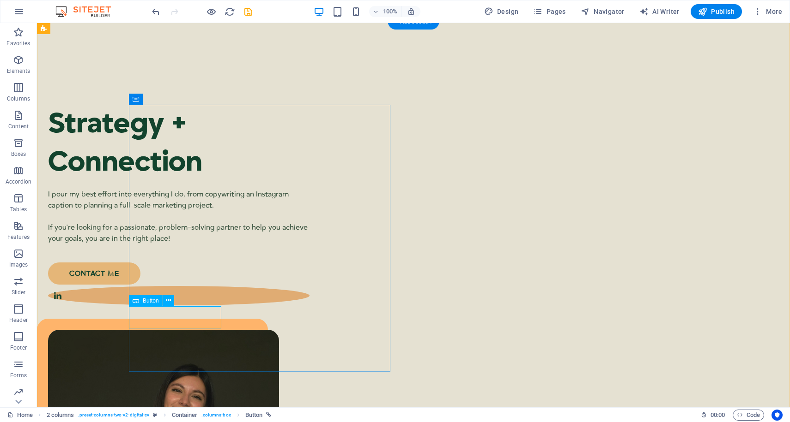
click at [171, 285] on div "contact me" at bounding box center [173, 274] width 250 height 22
click at [168, 297] on icon at bounding box center [168, 301] width 5 height 10
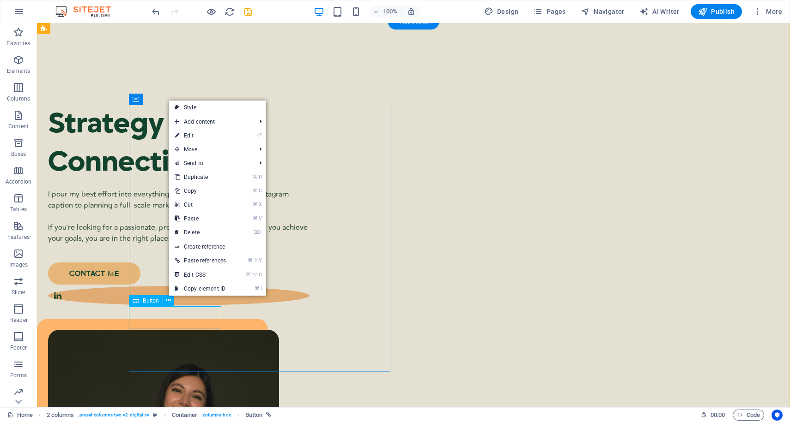
click at [181, 285] on div "contact me" at bounding box center [173, 274] width 250 height 22
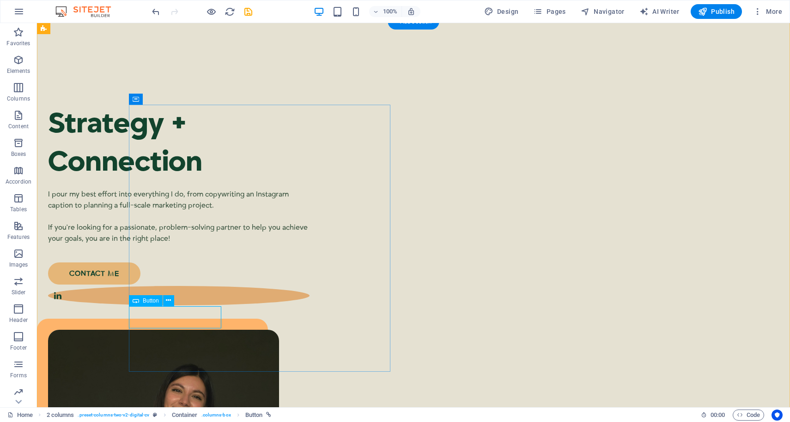
click at [181, 285] on div "contact me" at bounding box center [173, 274] width 250 height 22
click at [235, 306] on figure at bounding box center [178, 295] width 261 height 19
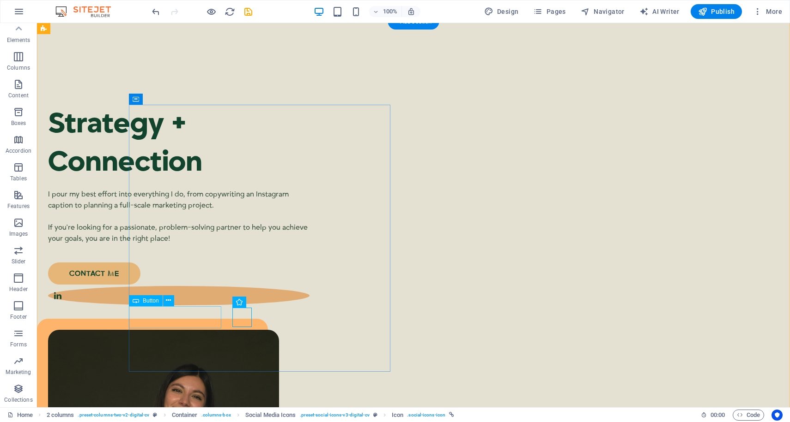
click at [183, 285] on div "contact me" at bounding box center [173, 274] width 250 height 22
click at [172, 302] on button at bounding box center [168, 301] width 11 height 11
click at [185, 285] on div "contact me" at bounding box center [173, 274] width 250 height 22
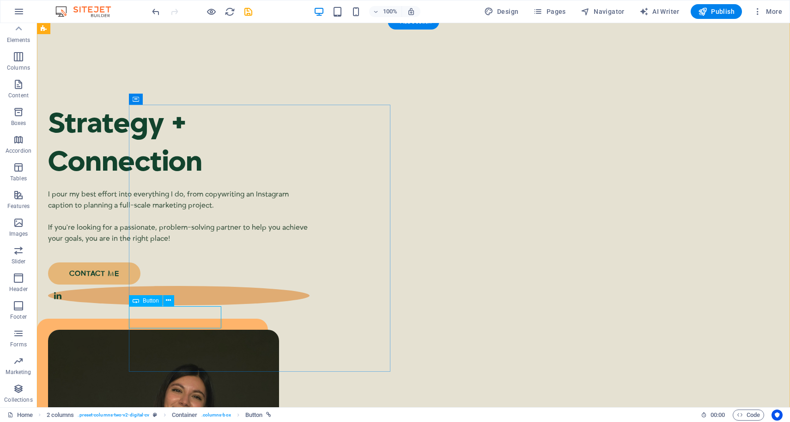
select select "px"
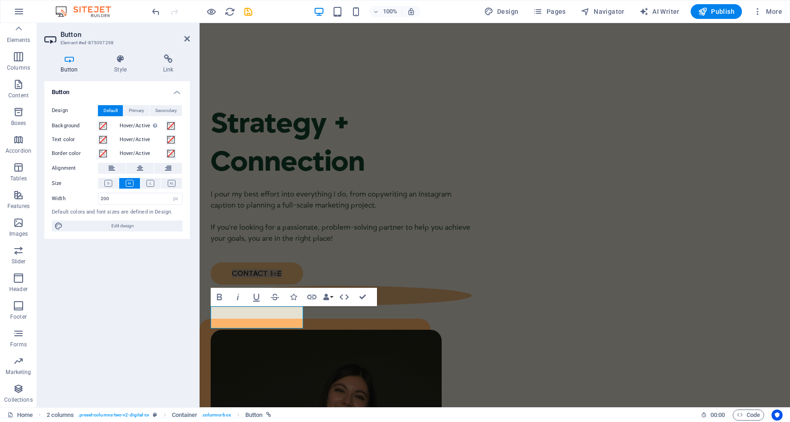
click at [165, 53] on div "Button Style Link Button Design Default Primary Secondary Background Hover/Acti…" at bounding box center [117, 227] width 160 height 361
click at [166, 60] on icon at bounding box center [167, 58] width 43 height 9
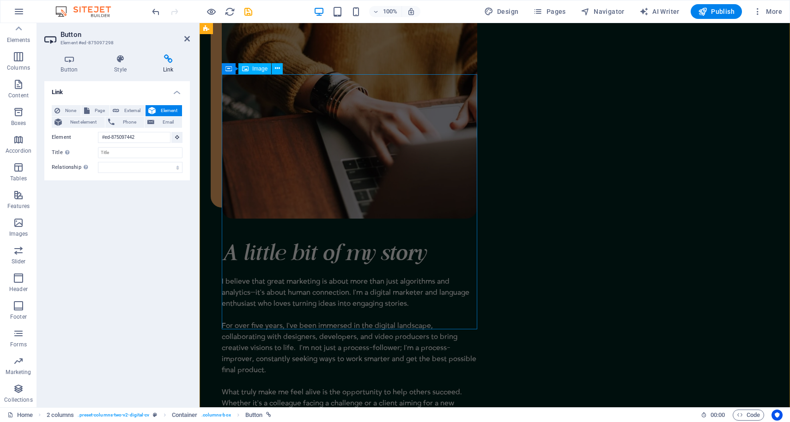
scroll to position [77, 0]
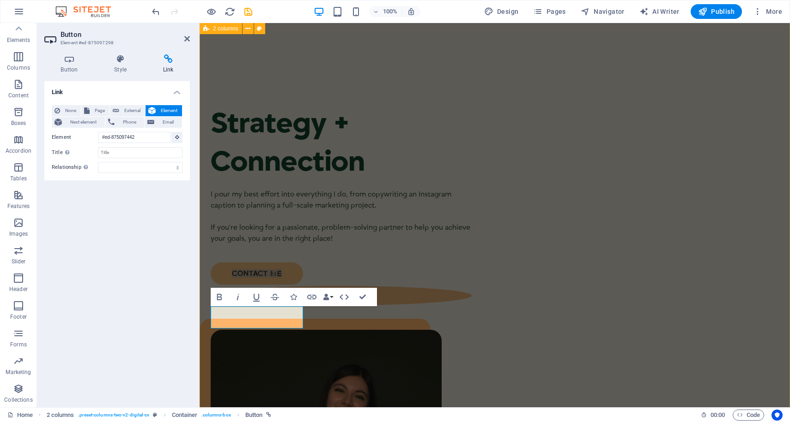
click at [484, 326] on div "Strategy + Connection I pour my best effort into everything I do, from copywrit…" at bounding box center [494, 351] width 590 height 659
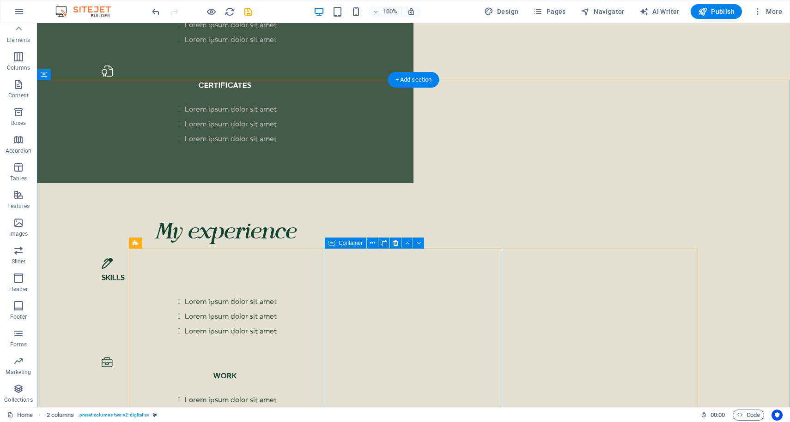
scroll to position [1834, 0]
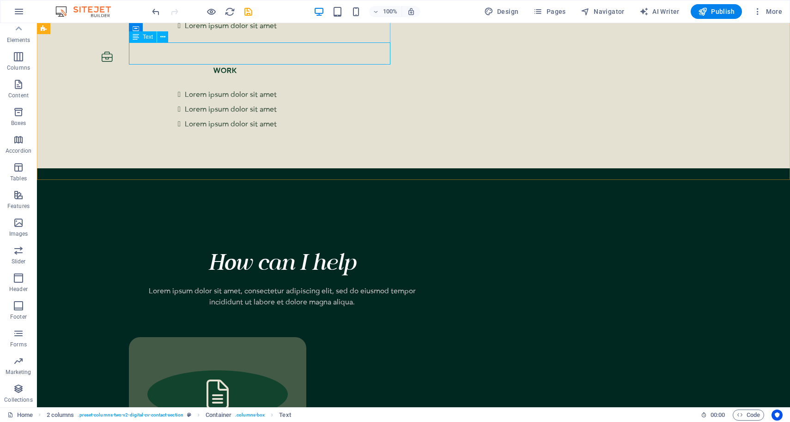
click at [144, 39] on span "Text" at bounding box center [148, 37] width 10 height 6
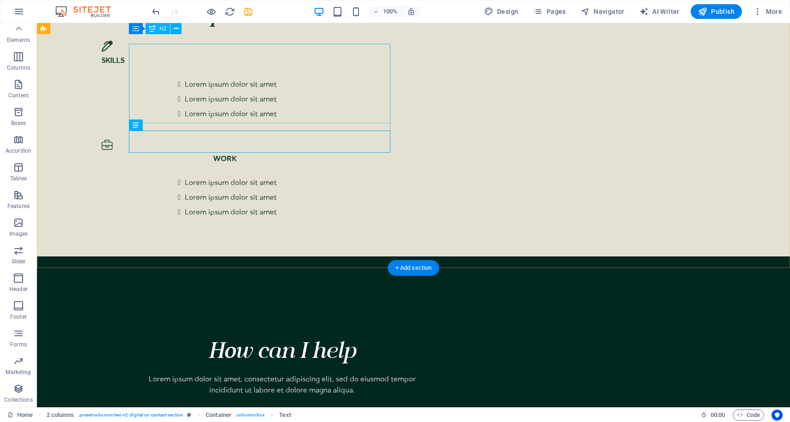
scroll to position [1707, 0]
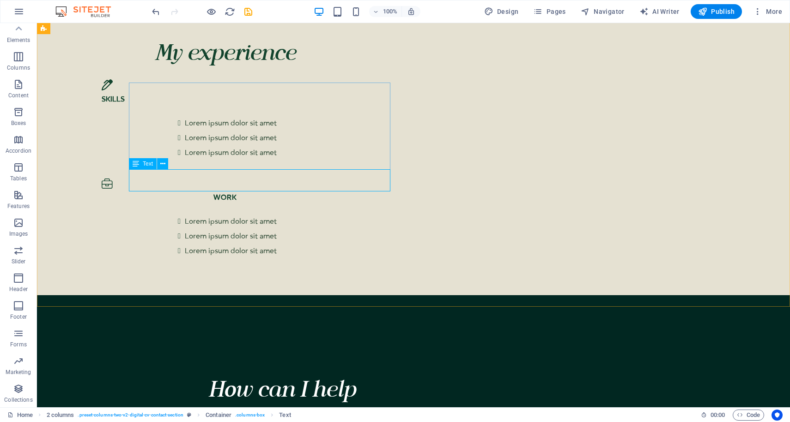
click at [146, 164] on span "Text" at bounding box center [148, 164] width 10 height 6
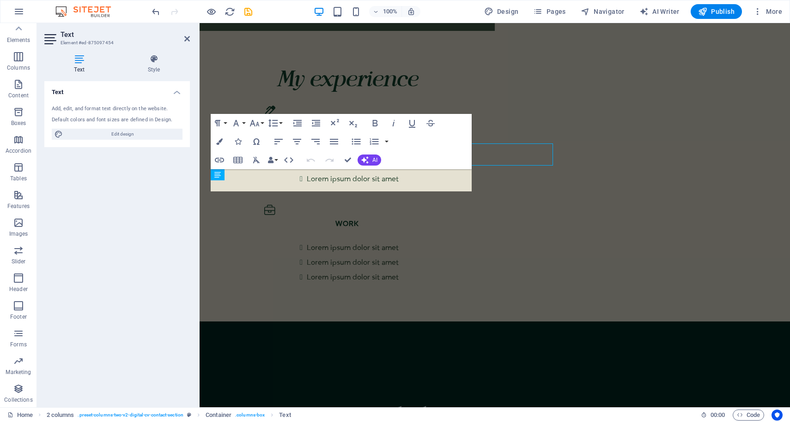
scroll to position [1733, 0]
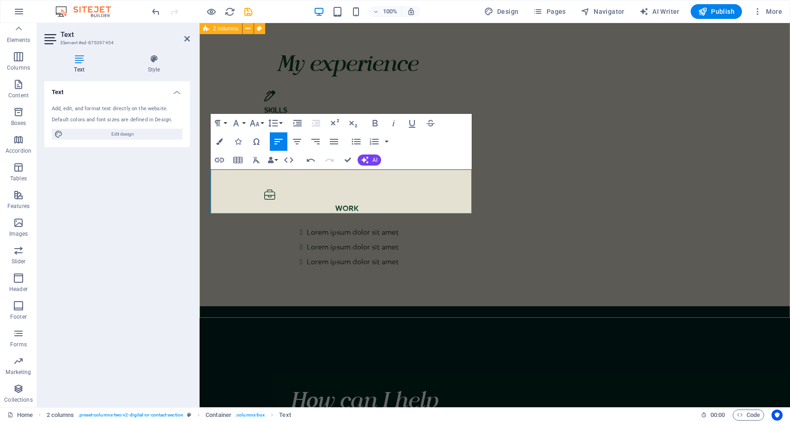
scroll to position [742, 1]
drag, startPoint x: 380, startPoint y: 187, endPoint x: 201, endPoint y: 152, distance: 182.6
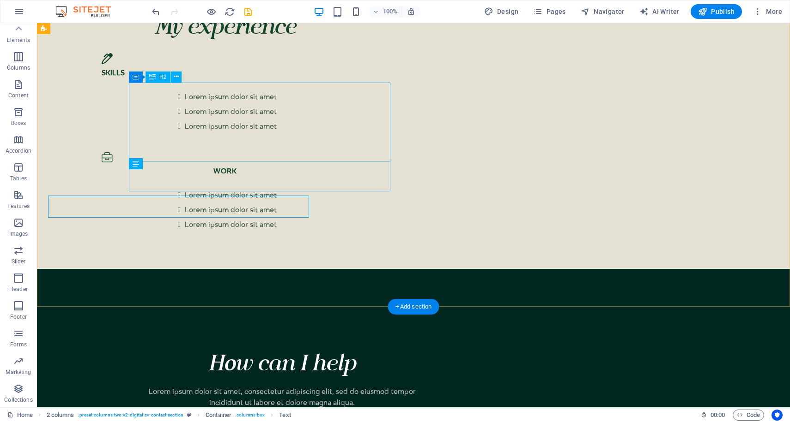
scroll to position [1707, 0]
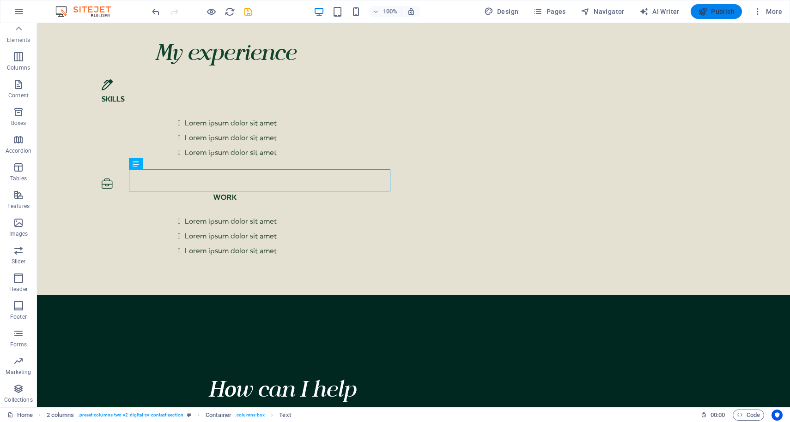
click at [723, 8] on span "Publish" at bounding box center [716, 11] width 36 height 9
